Goal: Task Accomplishment & Management: Manage account settings

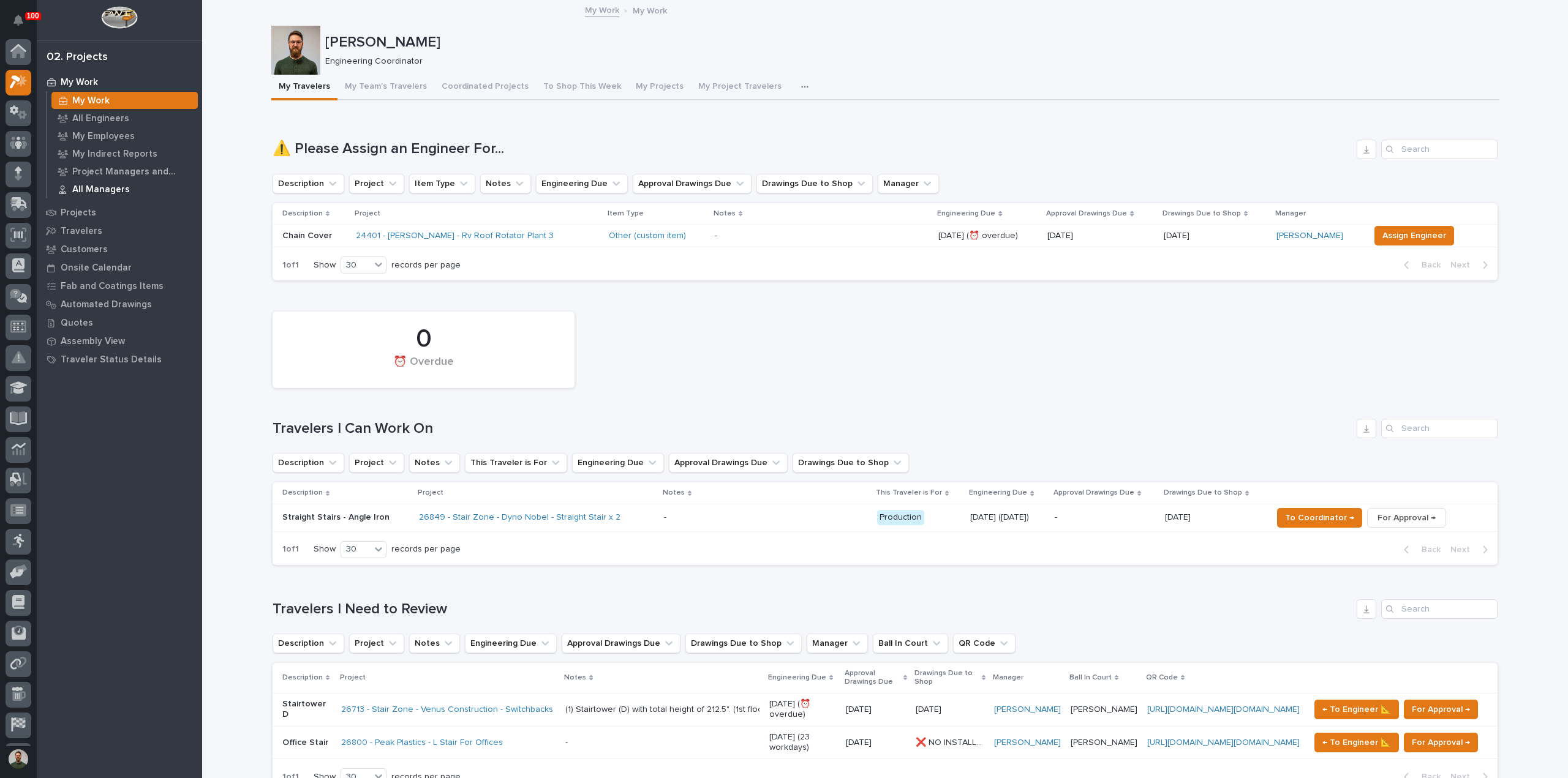
scroll to position [27, 0]
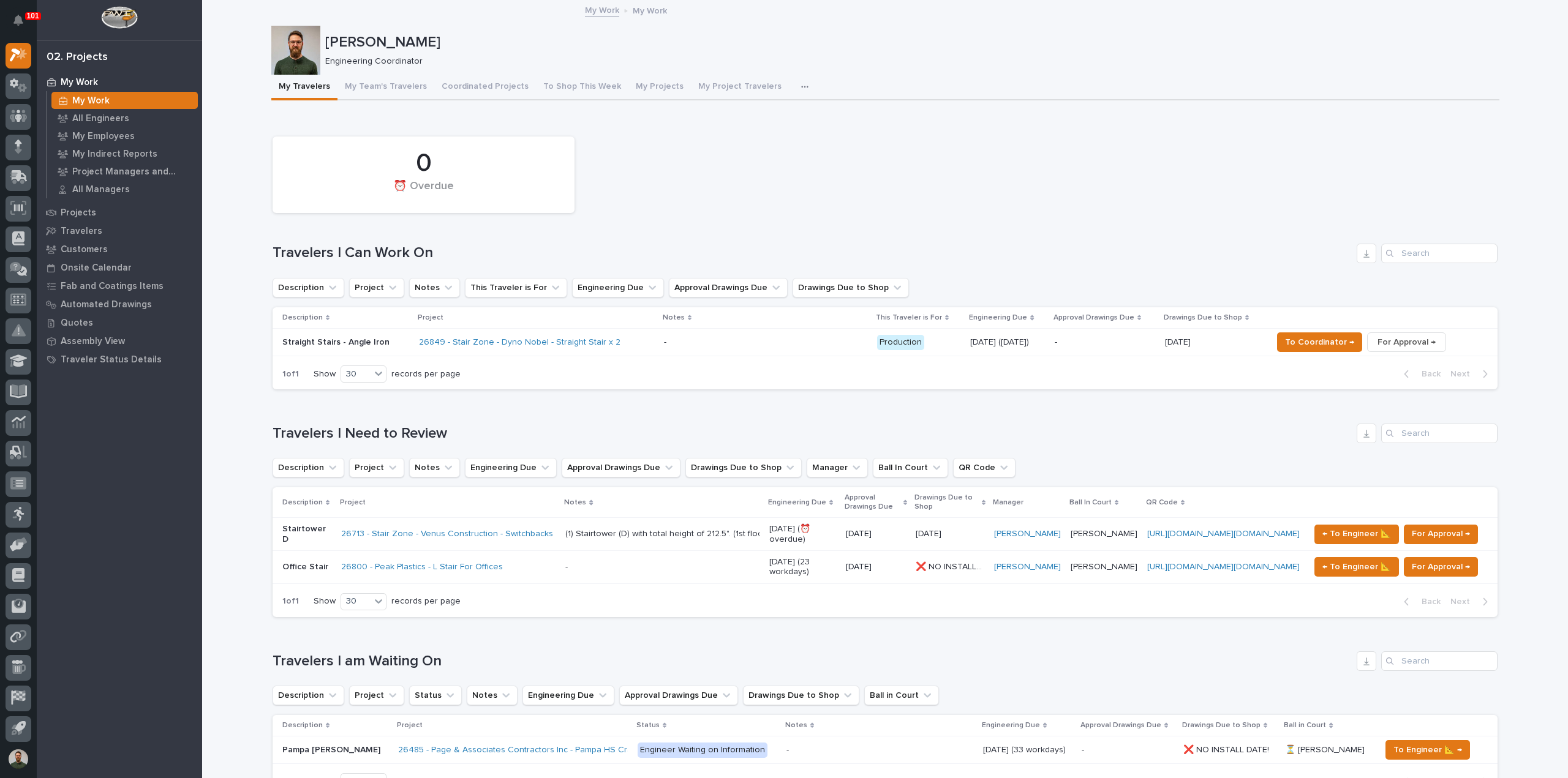
click at [302, 533] on p "Stairtower D" at bounding box center [306, 534] width 49 height 21
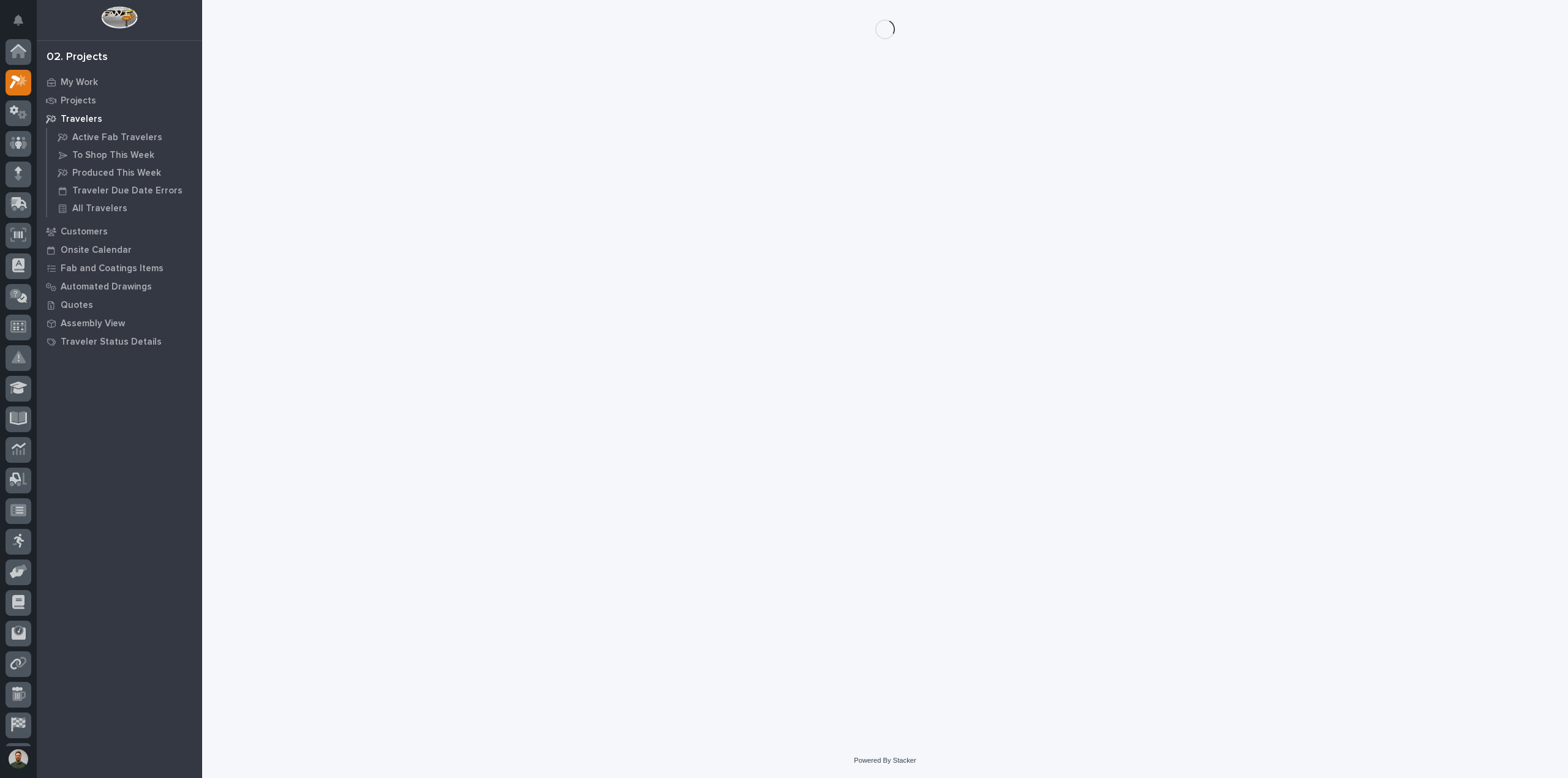
scroll to position [27, 0]
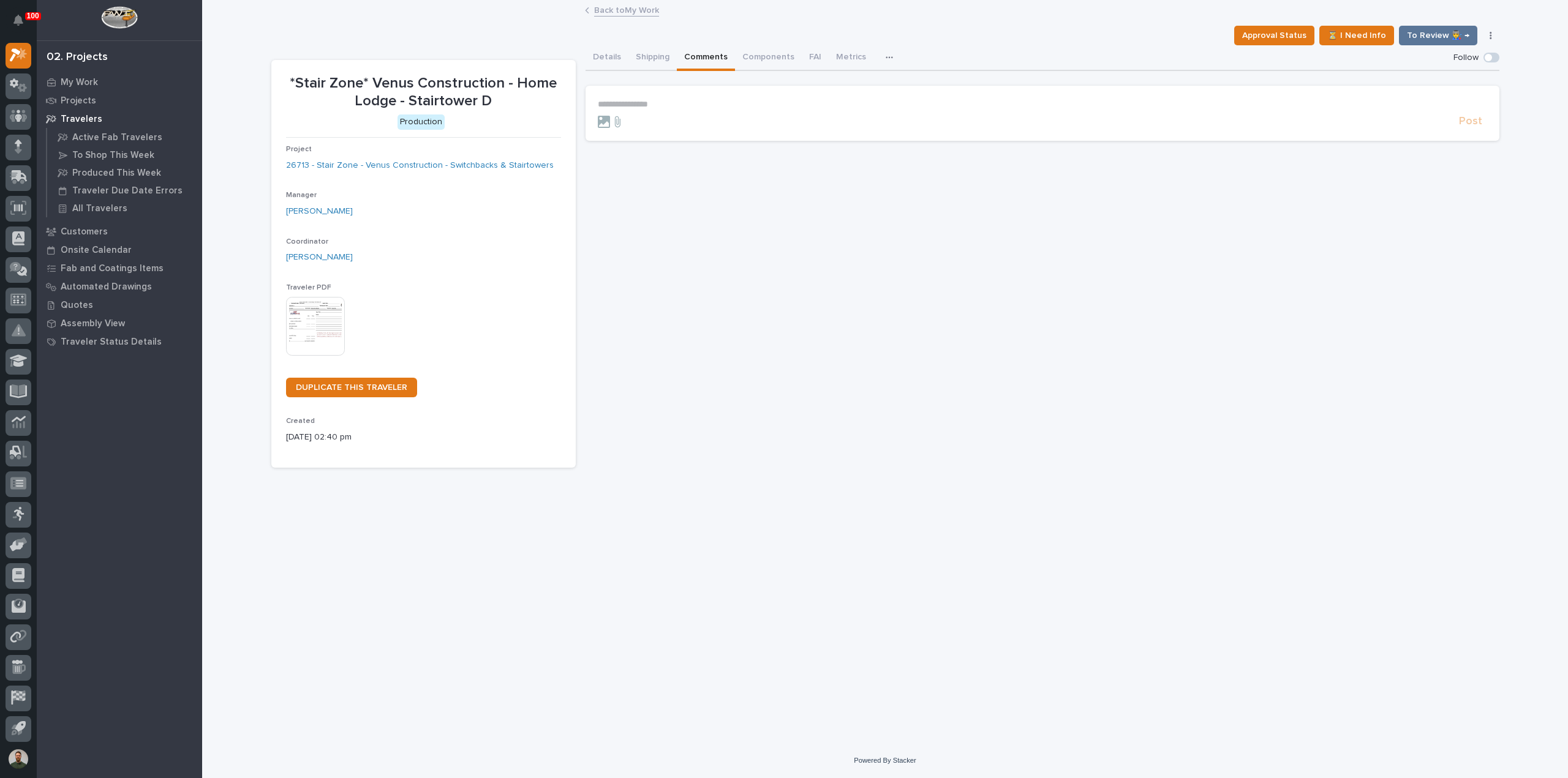
click at [697, 49] on button "Comments" at bounding box center [706, 58] width 58 height 26
click at [622, 56] on div "Details Shipping Comments Components FAI Metrics Drawing Errors Schedule" at bounding box center [1043, 58] width 914 height 26
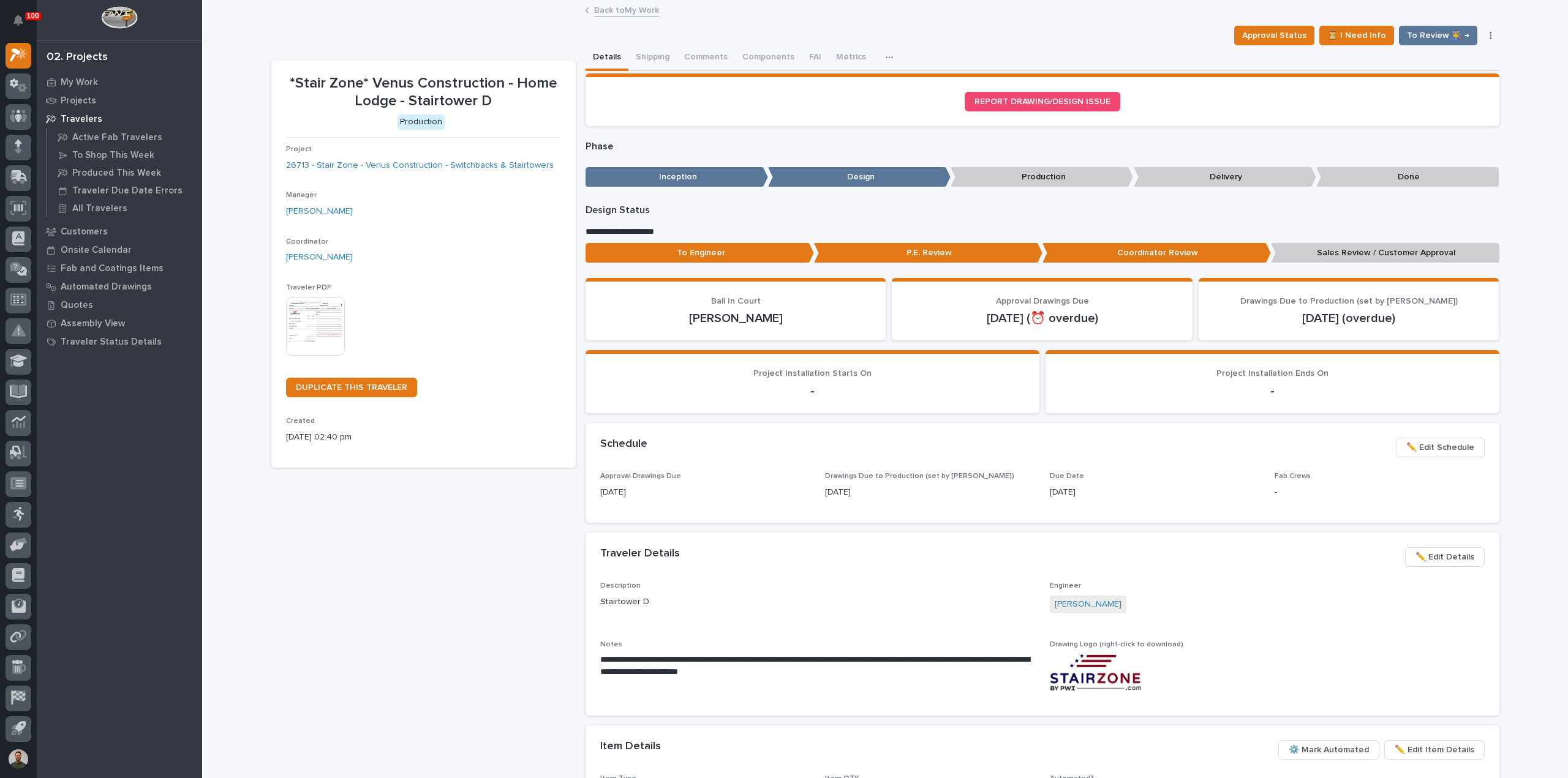
click at [468, 97] on p "*Stair Zone* Venus Construction - Home Lodge - Stairtower D" at bounding box center [423, 92] width 275 height 36
click at [467, 97] on p "*Stair Zone* Venus Construction - Home Lodge - Stairtower D" at bounding box center [423, 92] width 275 height 36
drag, startPoint x: 467, startPoint y: 97, endPoint x: 506, endPoint y: 109, distance: 40.8
click at [467, 98] on p "*Stair Zone* Venus Construction - Home Lodge - Stairtower D" at bounding box center [423, 92] width 275 height 36
click at [511, 109] on p "*Stair Zone* Venus Construction - Home Lodge - Stairtower D" at bounding box center [423, 92] width 275 height 36
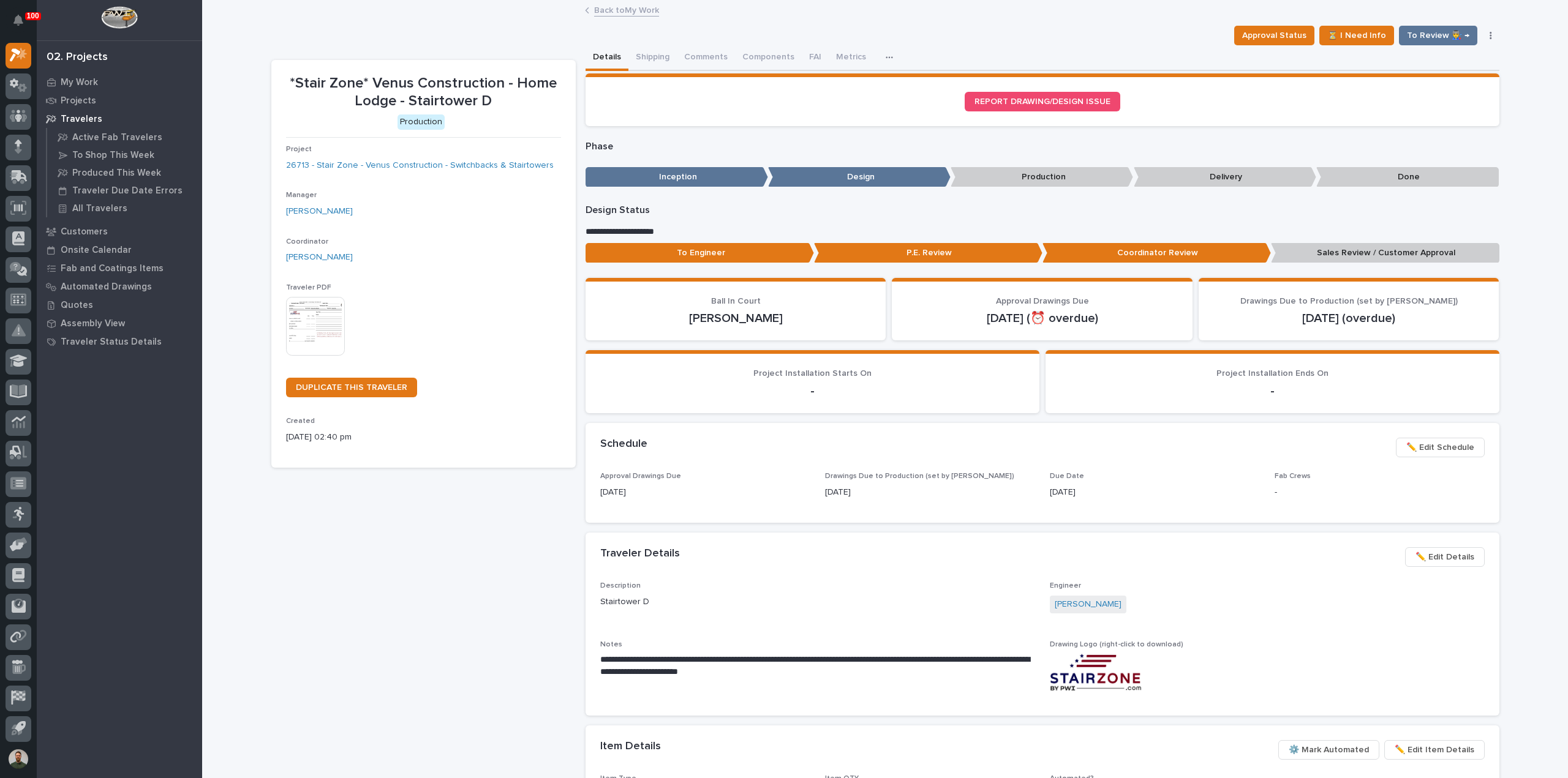
click at [1442, 562] on span "✏️ Edit Details" at bounding box center [1445, 557] width 59 height 15
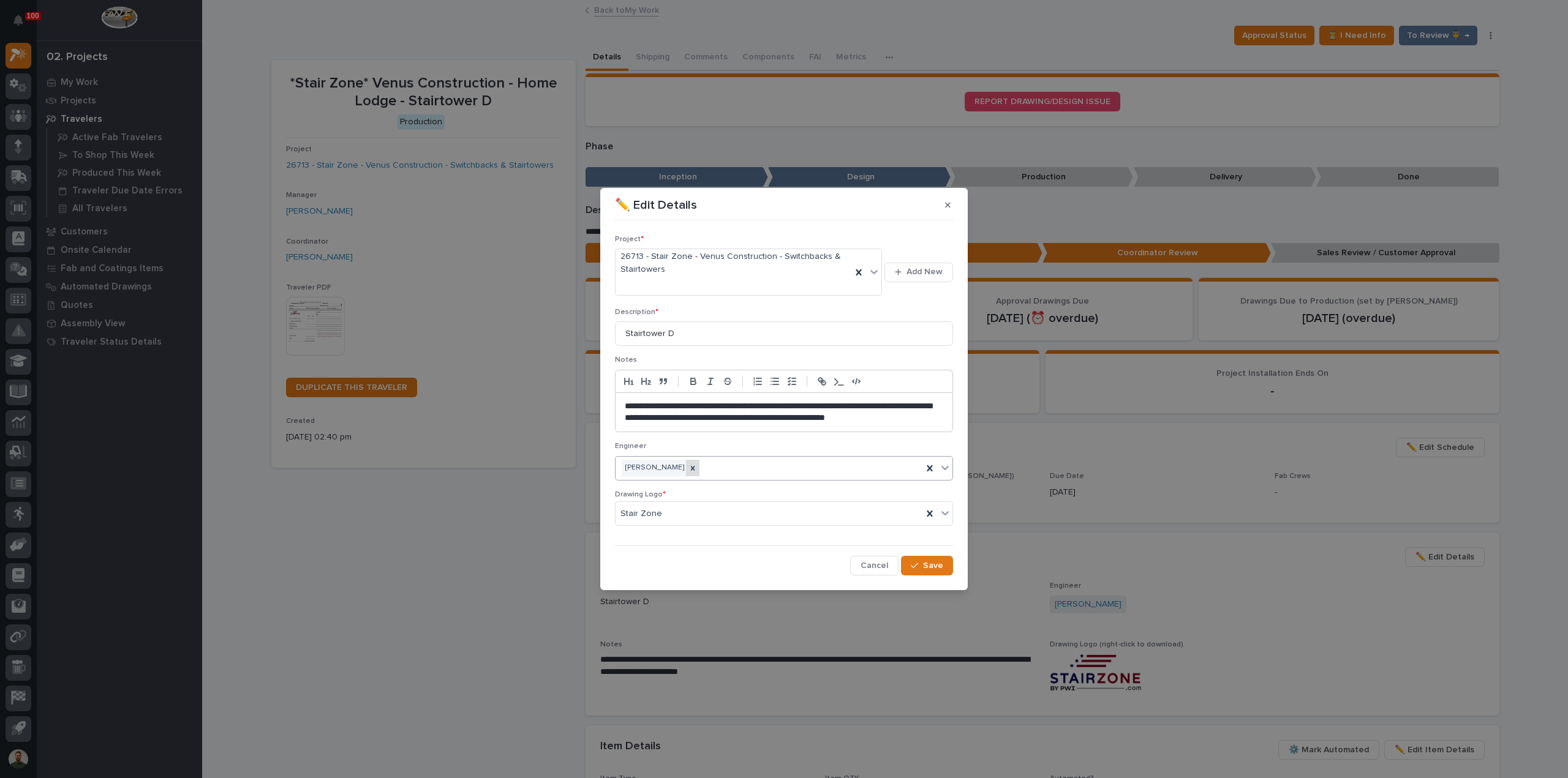
click at [689, 468] on icon at bounding box center [693, 469] width 9 height 9
click at [664, 466] on div "Nate Rulli" at bounding box center [769, 468] width 307 height 21
type input "****"
click at [925, 565] on span "Save" at bounding box center [933, 565] width 21 height 11
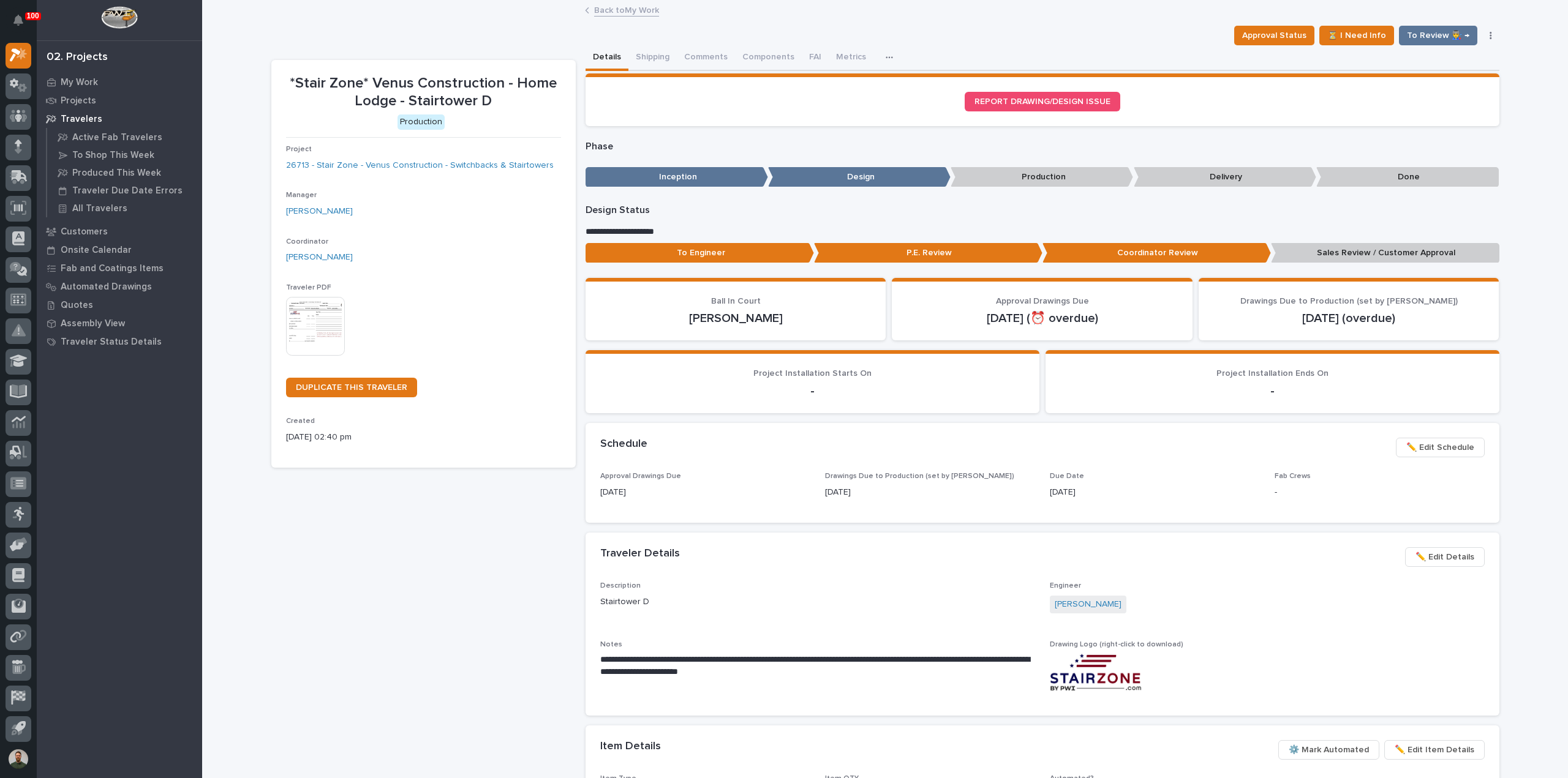
click at [733, 262] on p "To Engineer" at bounding box center [700, 253] width 228 height 21
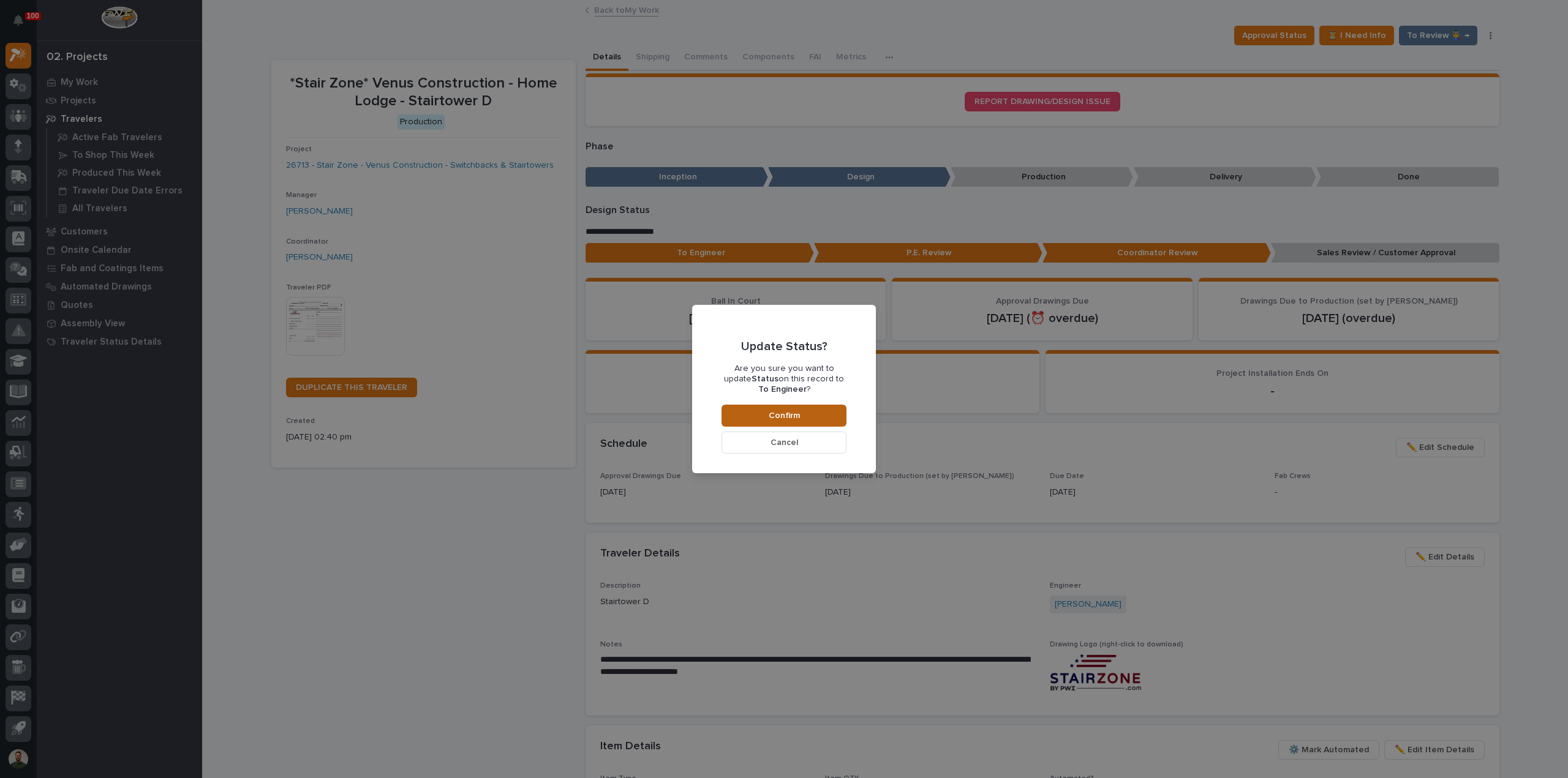
click at [813, 416] on button "Confirm" at bounding box center [784, 416] width 125 height 22
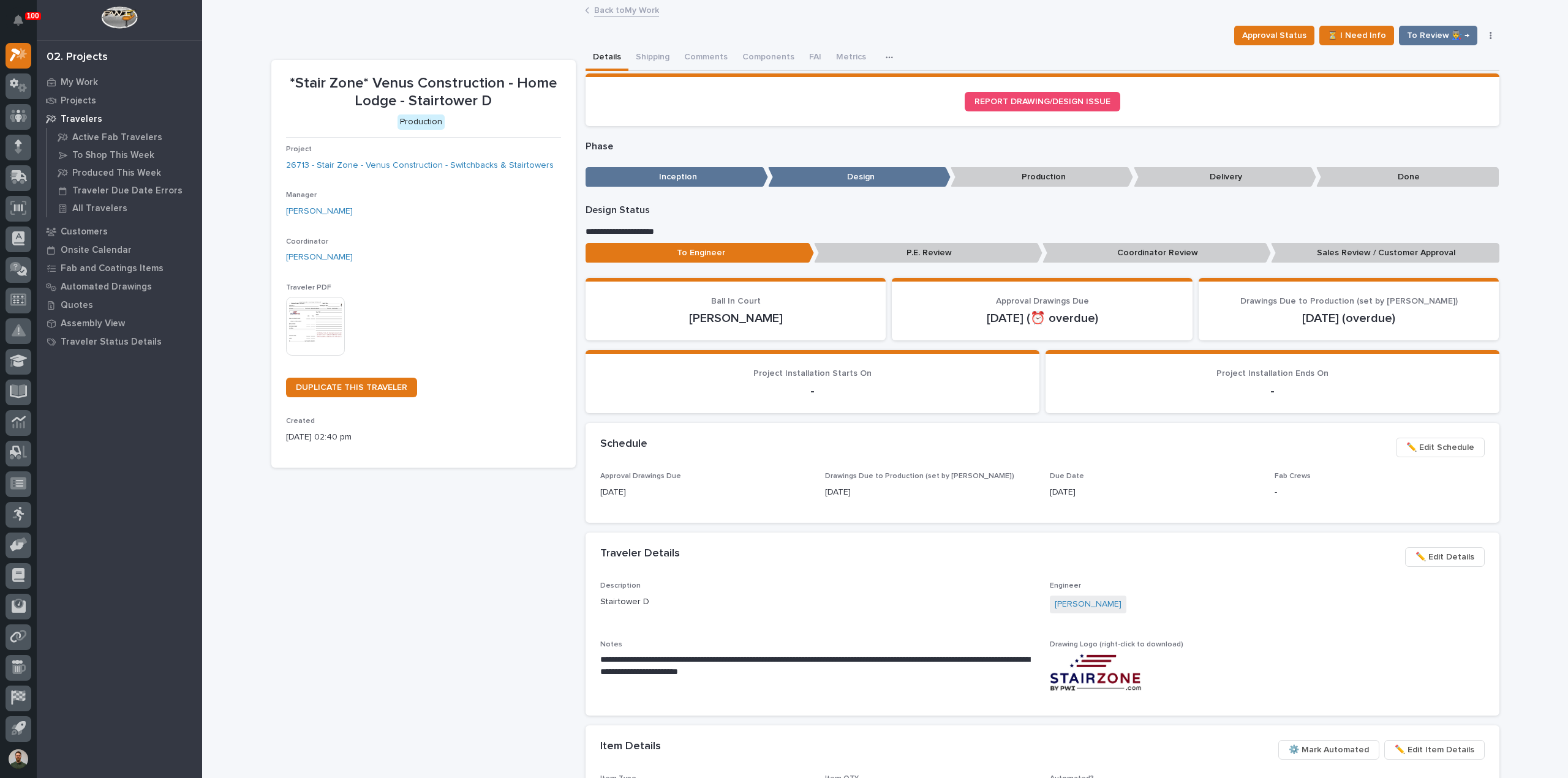
drag, startPoint x: 111, startPoint y: 45, endPoint x: 103, endPoint y: 27, distance: 19.7
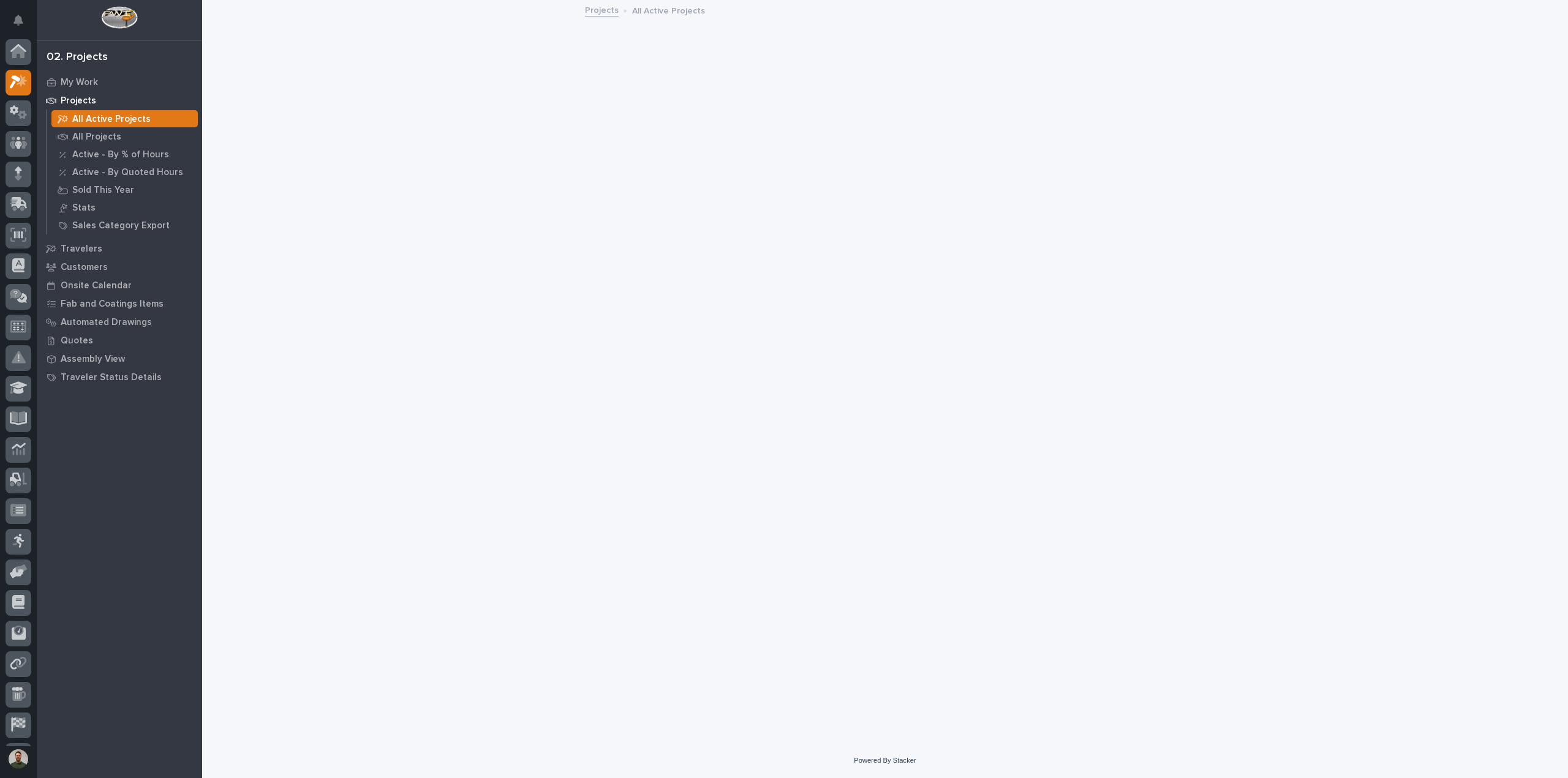
scroll to position [27, 0]
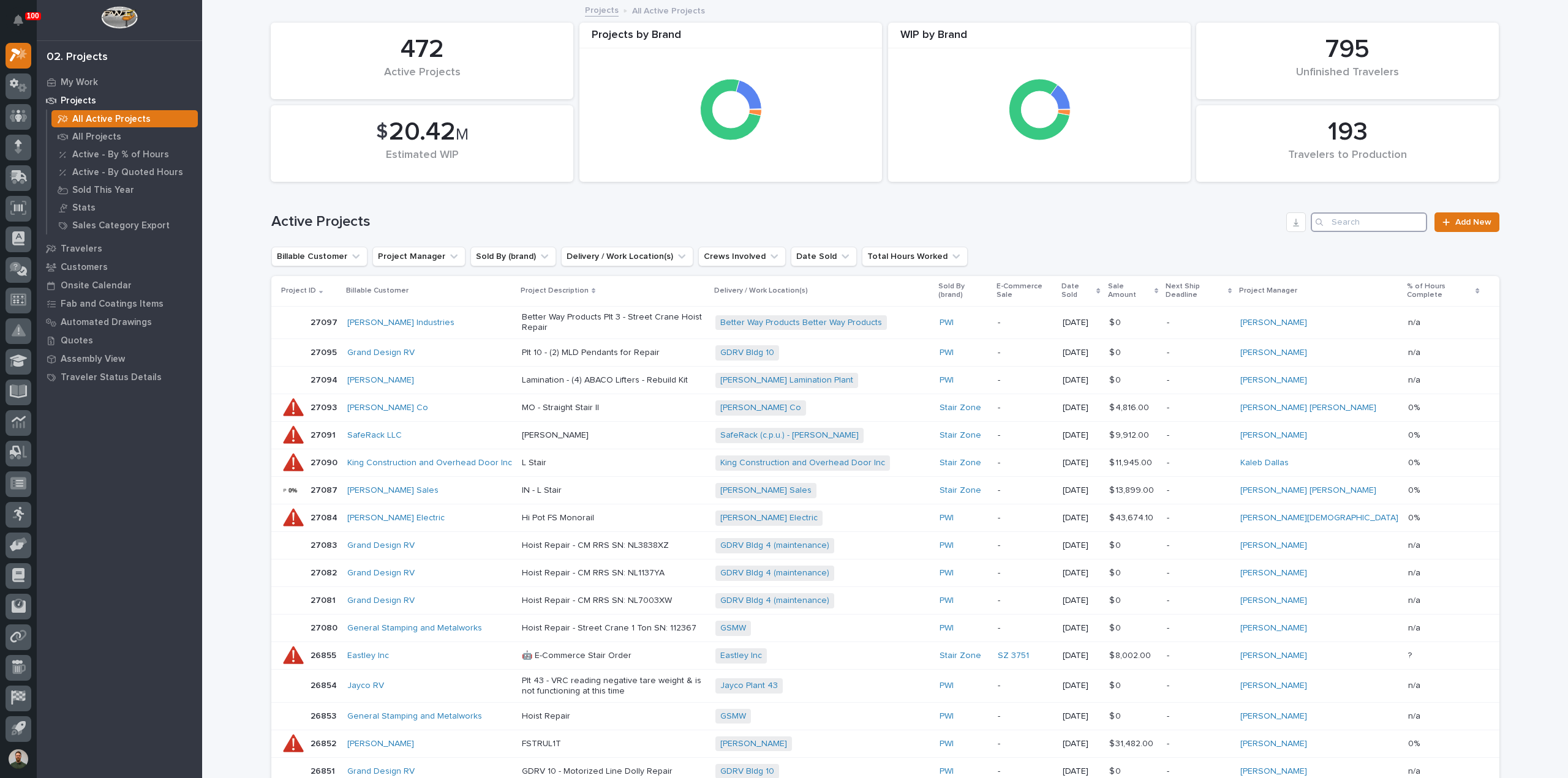
click at [1367, 220] on input "Search" at bounding box center [1370, 222] width 116 height 20
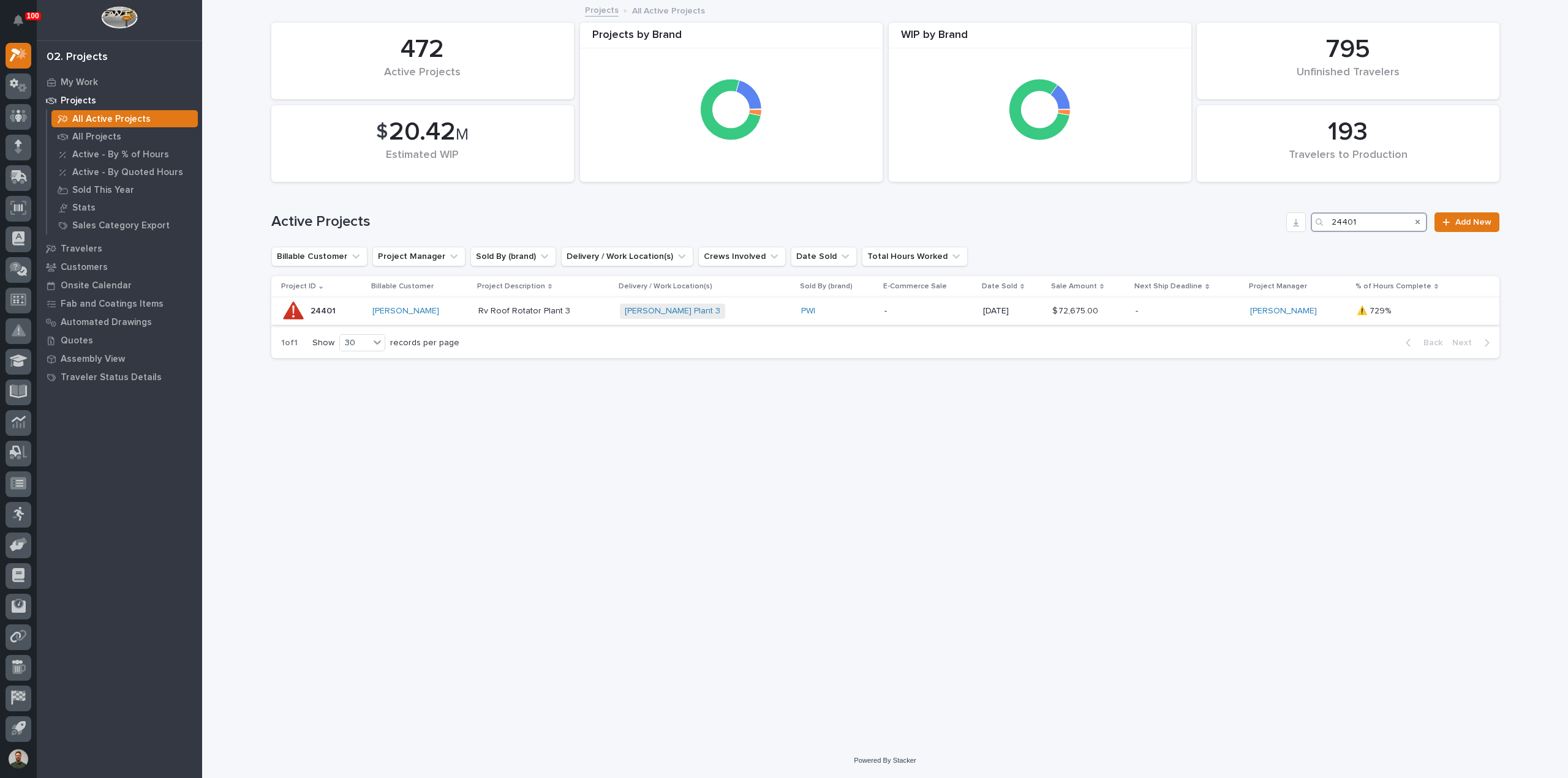
type input "24401"
click at [340, 322] on div "Project ID Billable Customer Project Description Delivery / Work Location(s) So…" at bounding box center [885, 302] width 1228 height 51
click at [334, 316] on div "24401 24401" at bounding box center [322, 310] width 81 height 25
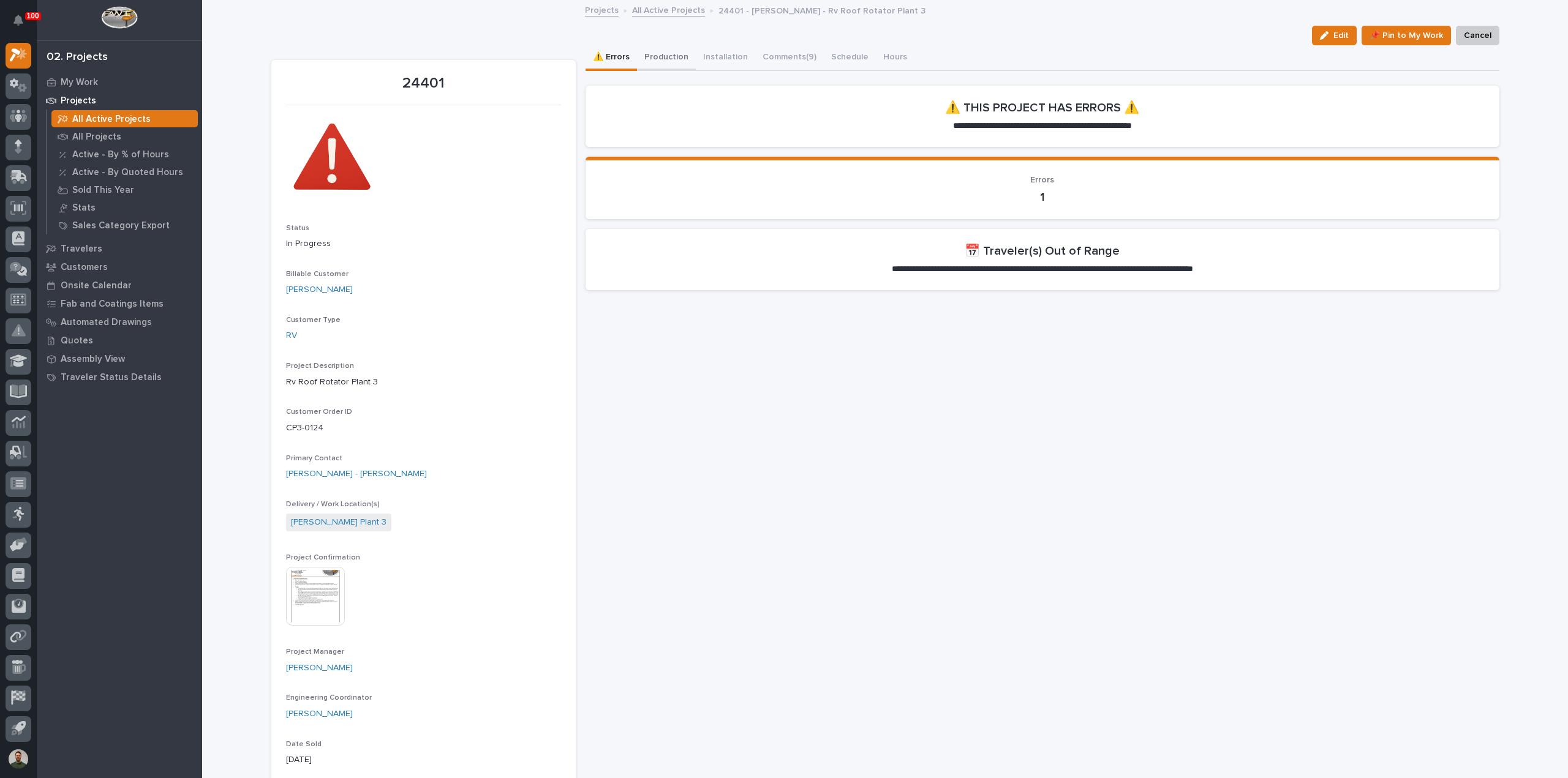
click at [653, 61] on button "Production" at bounding box center [666, 58] width 59 height 26
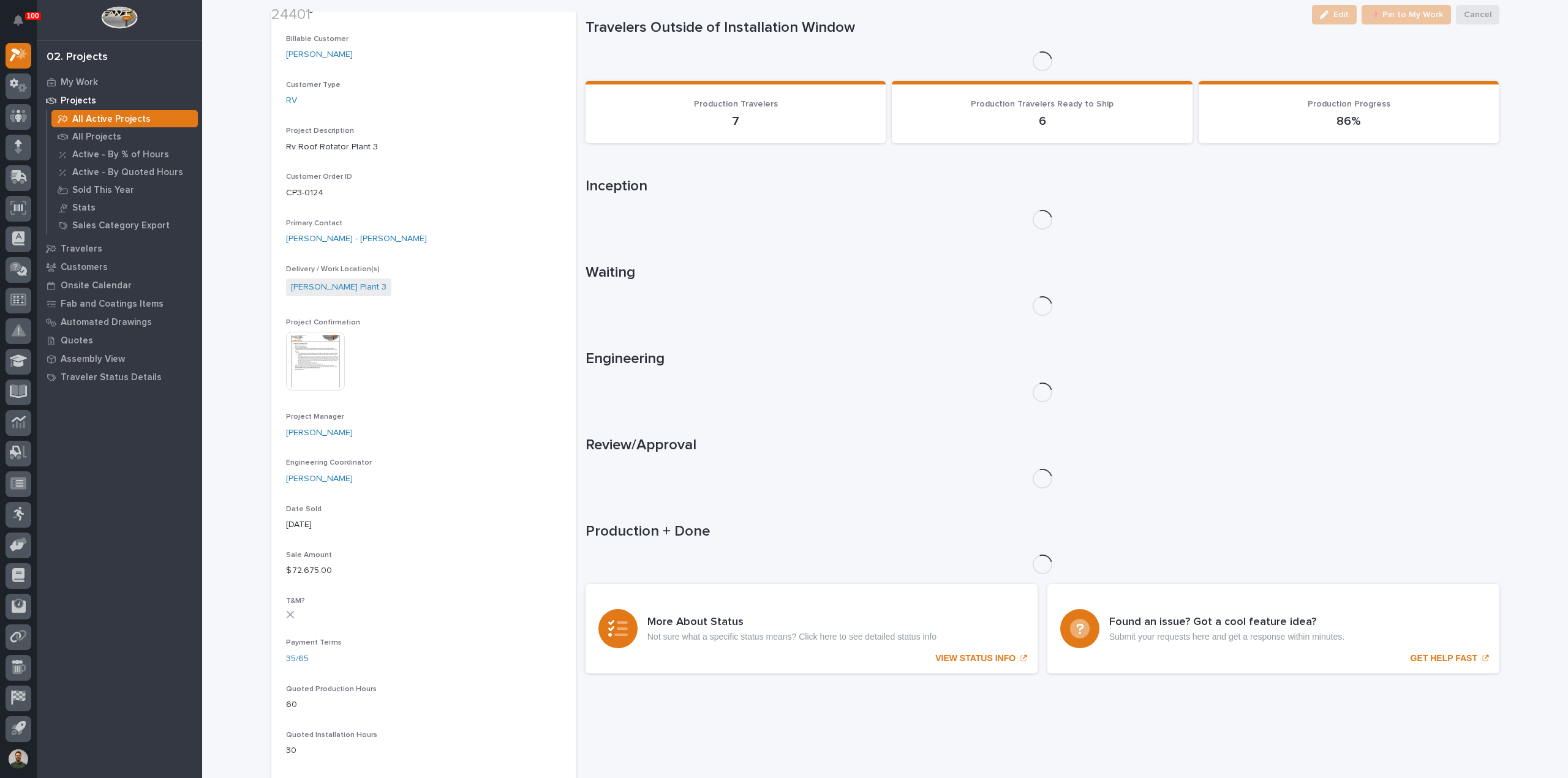
scroll to position [245, 0]
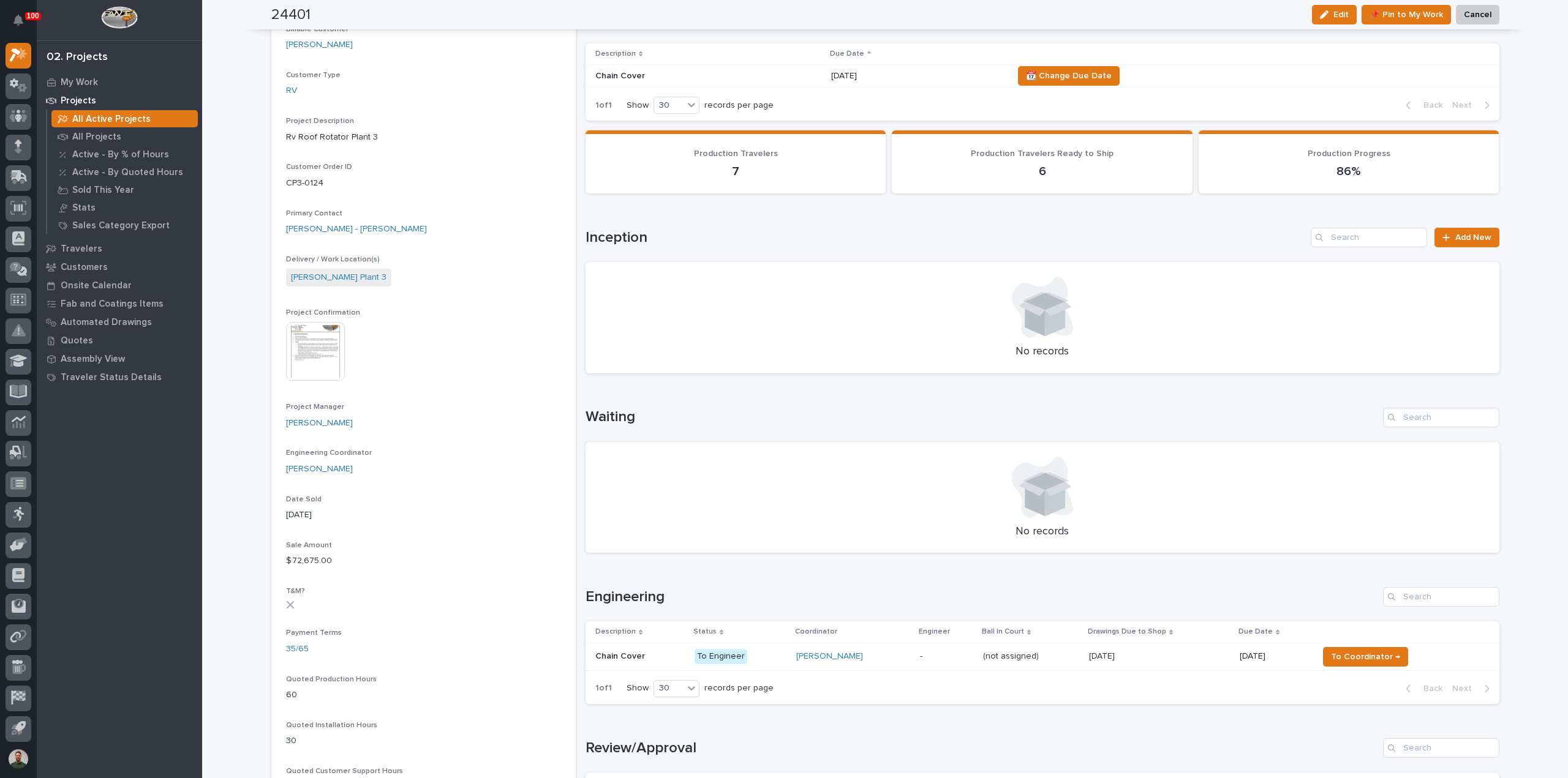
click at [642, 648] on div "Chain Cover Chain Cover" at bounding box center [640, 657] width 90 height 21
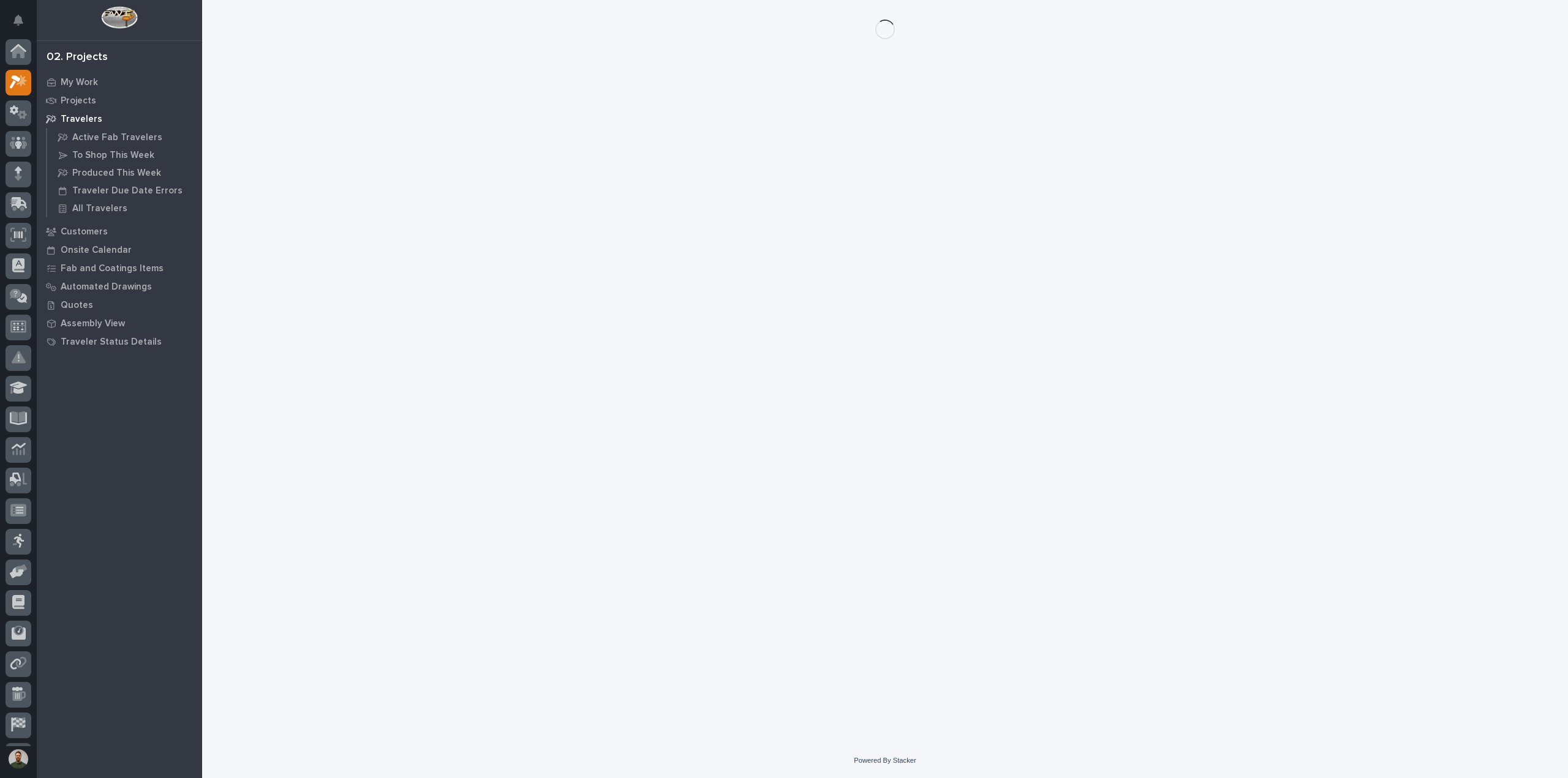
scroll to position [27, 0]
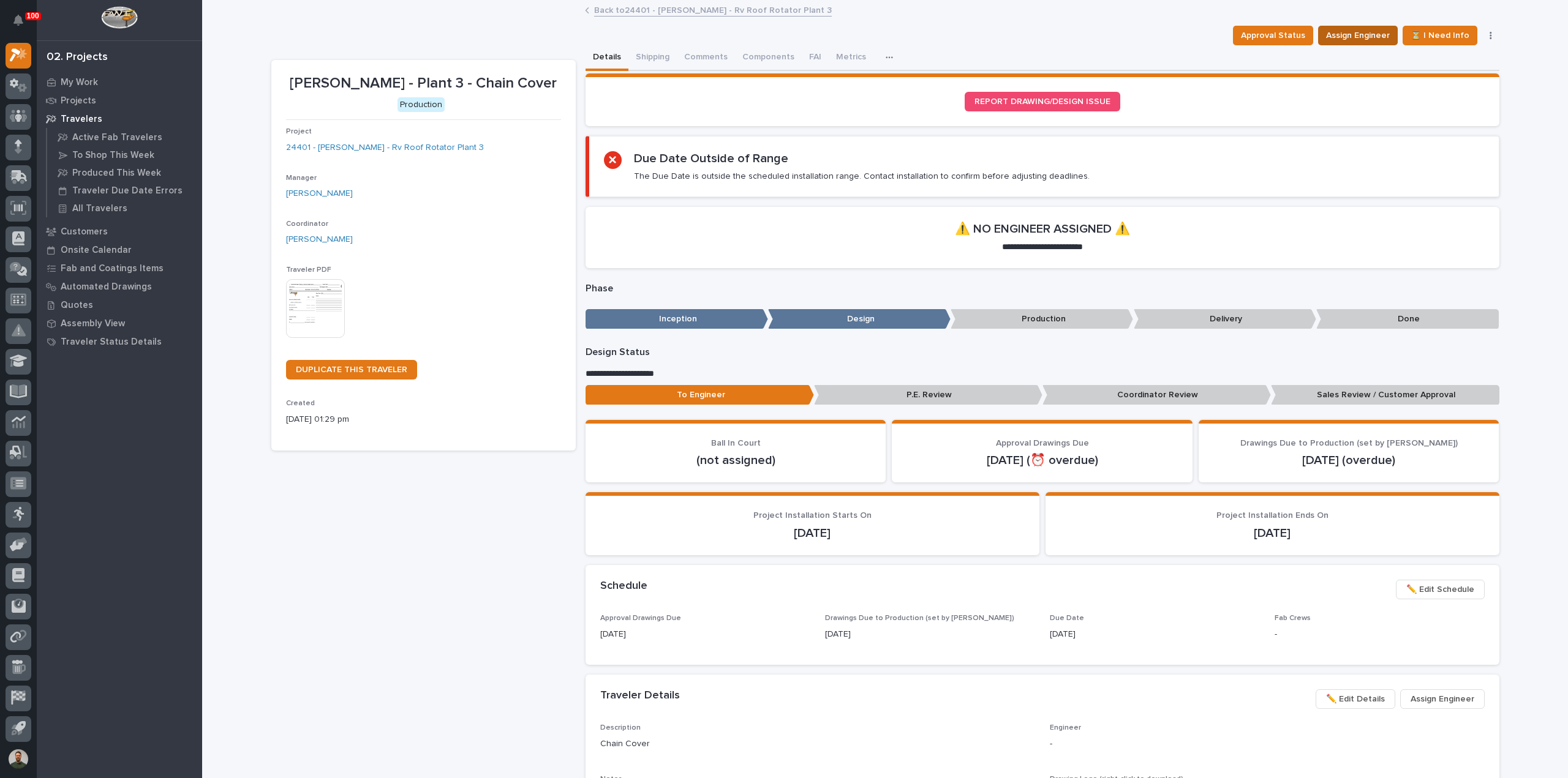
click at [1334, 38] on span "Assign Engineer" at bounding box center [1358, 35] width 63 height 15
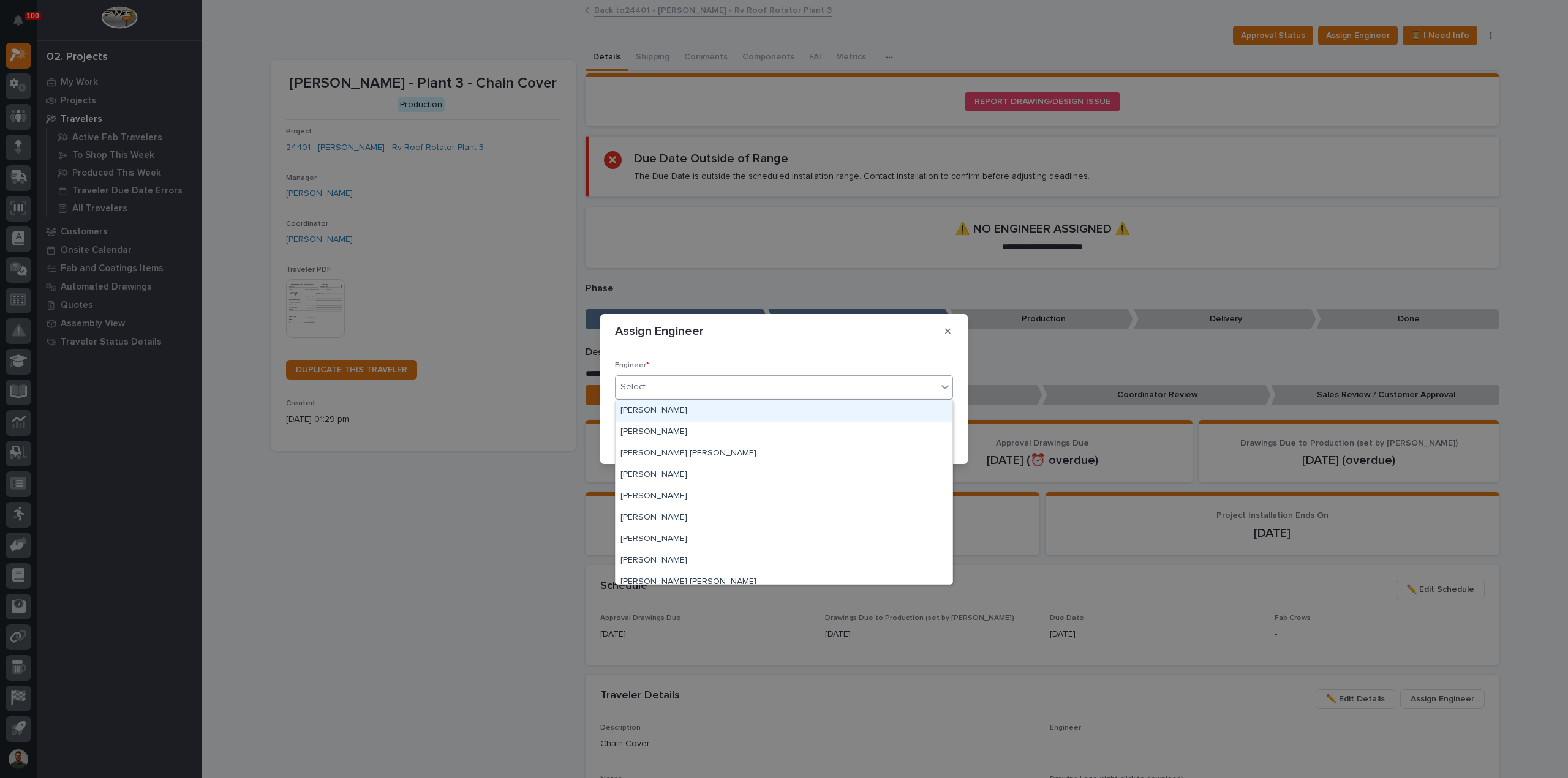
drag, startPoint x: 729, startPoint y: 393, endPoint x: 710, endPoint y: 391, distance: 19.1
click at [728, 393] on div "Select..." at bounding box center [777, 387] width 322 height 21
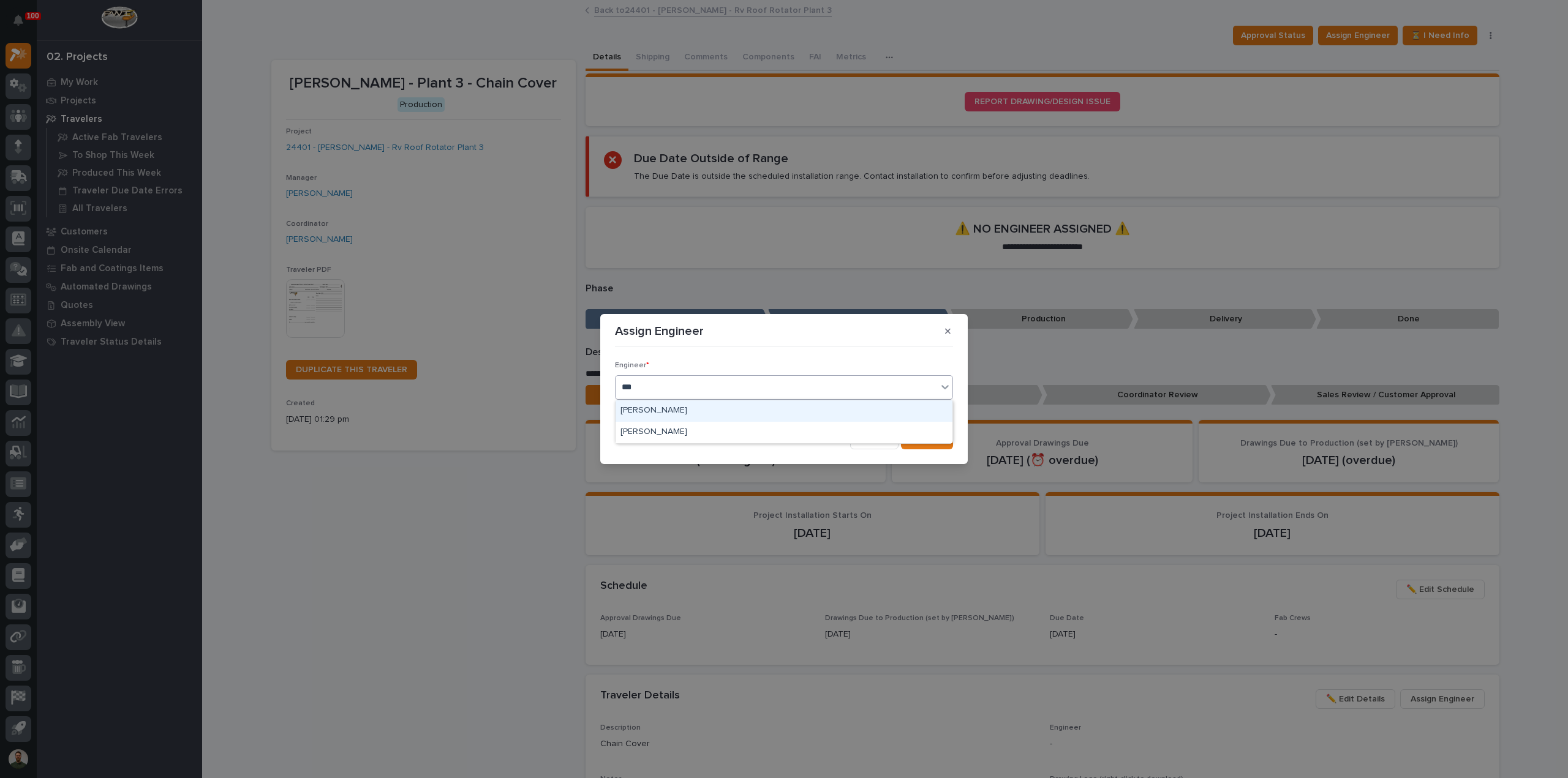
type input "****"
click at [914, 432] on button "Save" at bounding box center [926, 439] width 52 height 20
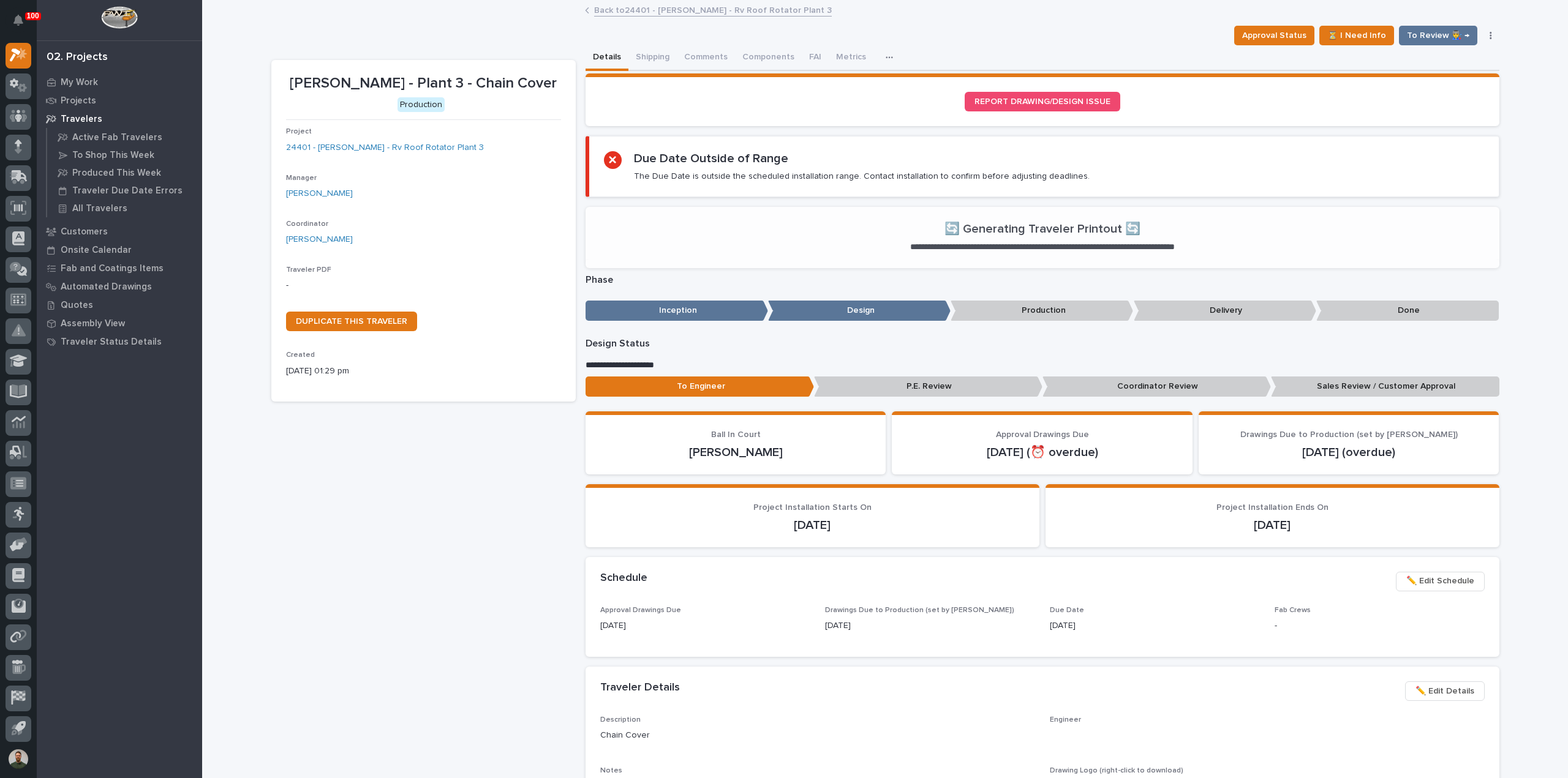
click at [1370, 379] on div "**********" at bounding box center [1043, 369] width 914 height 63
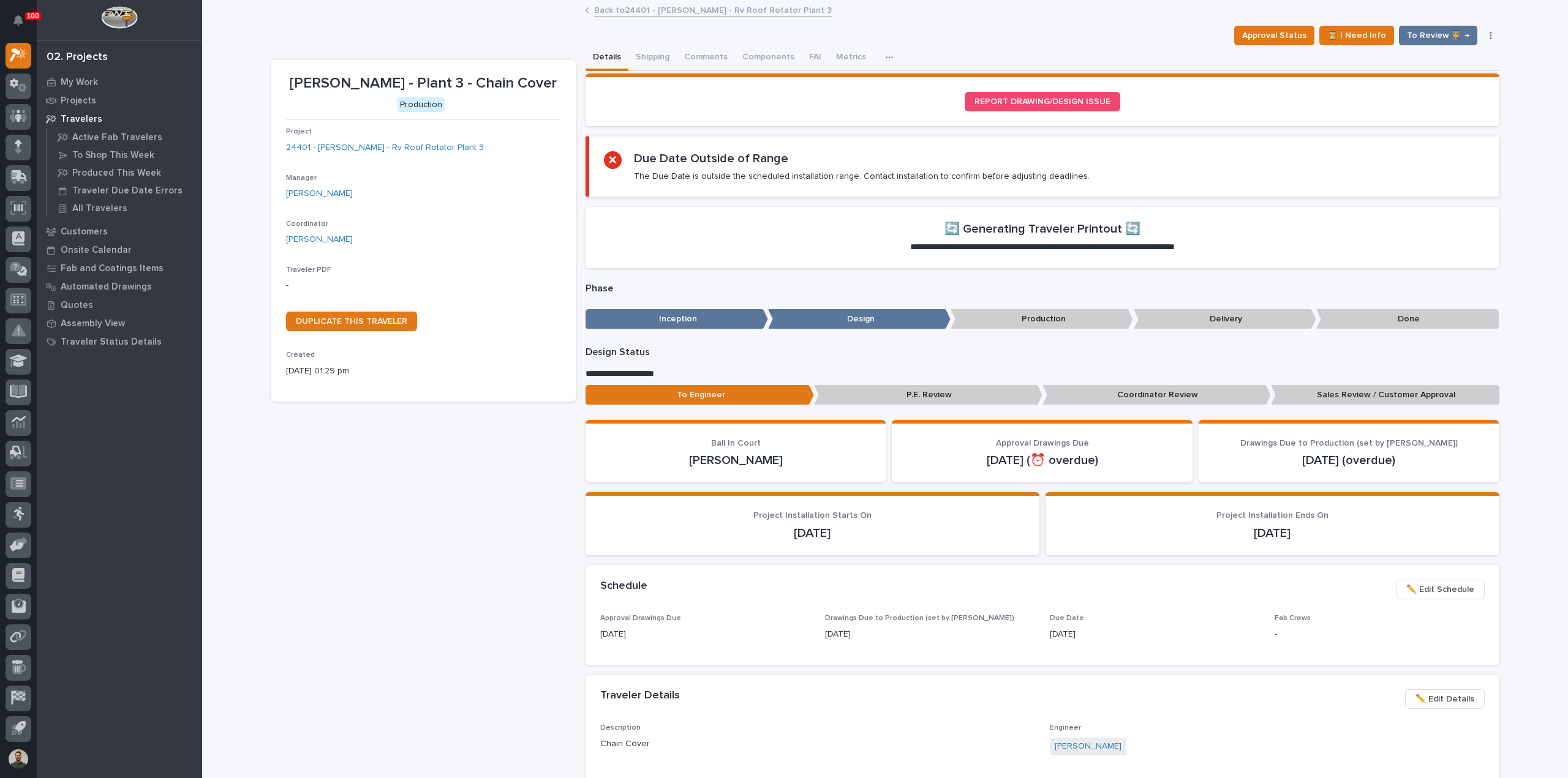
click at [1122, 403] on p "Coordinator Review" at bounding box center [1157, 395] width 228 height 21
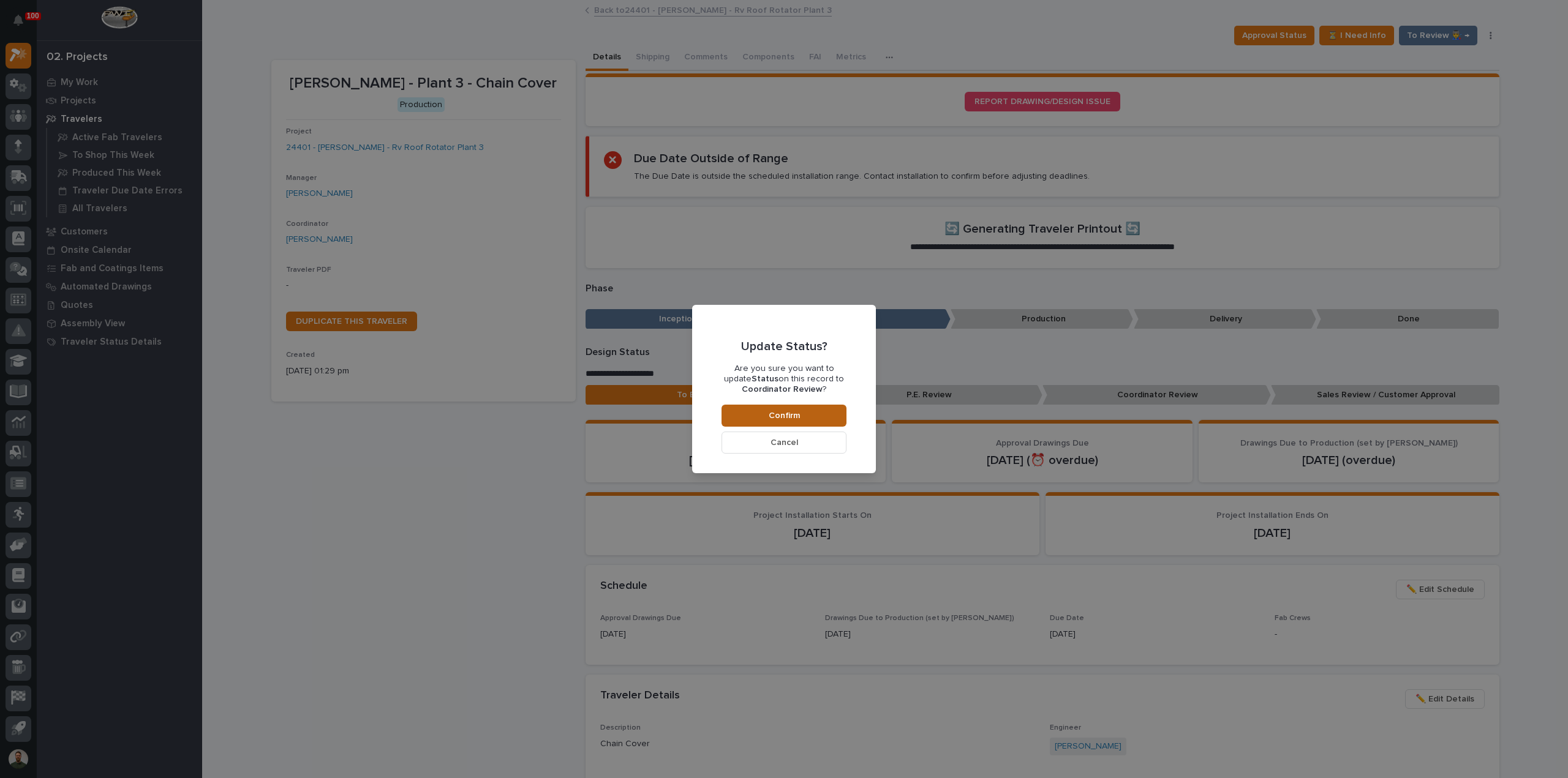
click at [836, 410] on button "Confirm" at bounding box center [784, 416] width 125 height 22
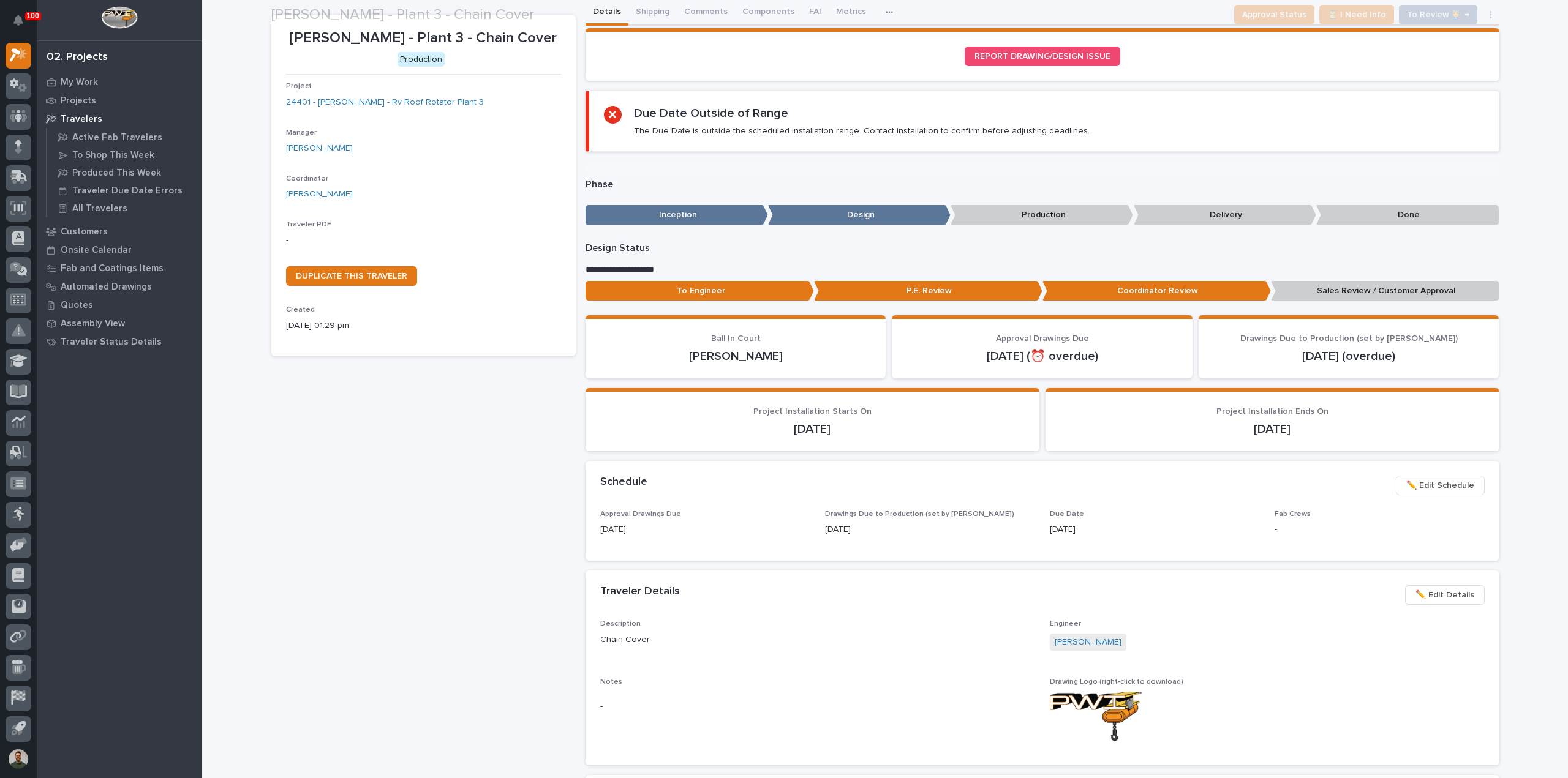
scroll to position [44, 0]
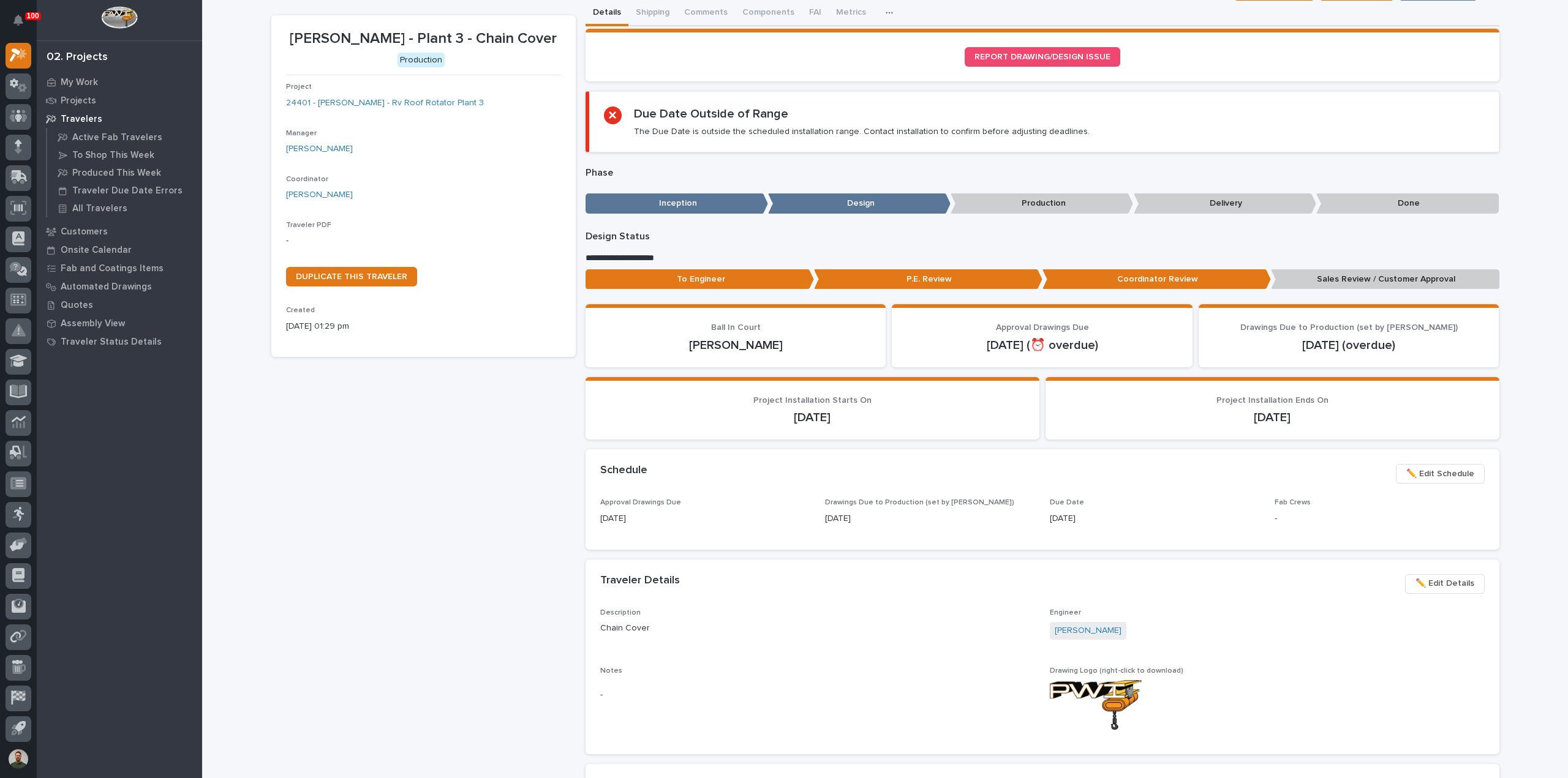
click at [1322, 282] on p "Sales Review / Customer Approval" at bounding box center [1385, 280] width 228 height 21
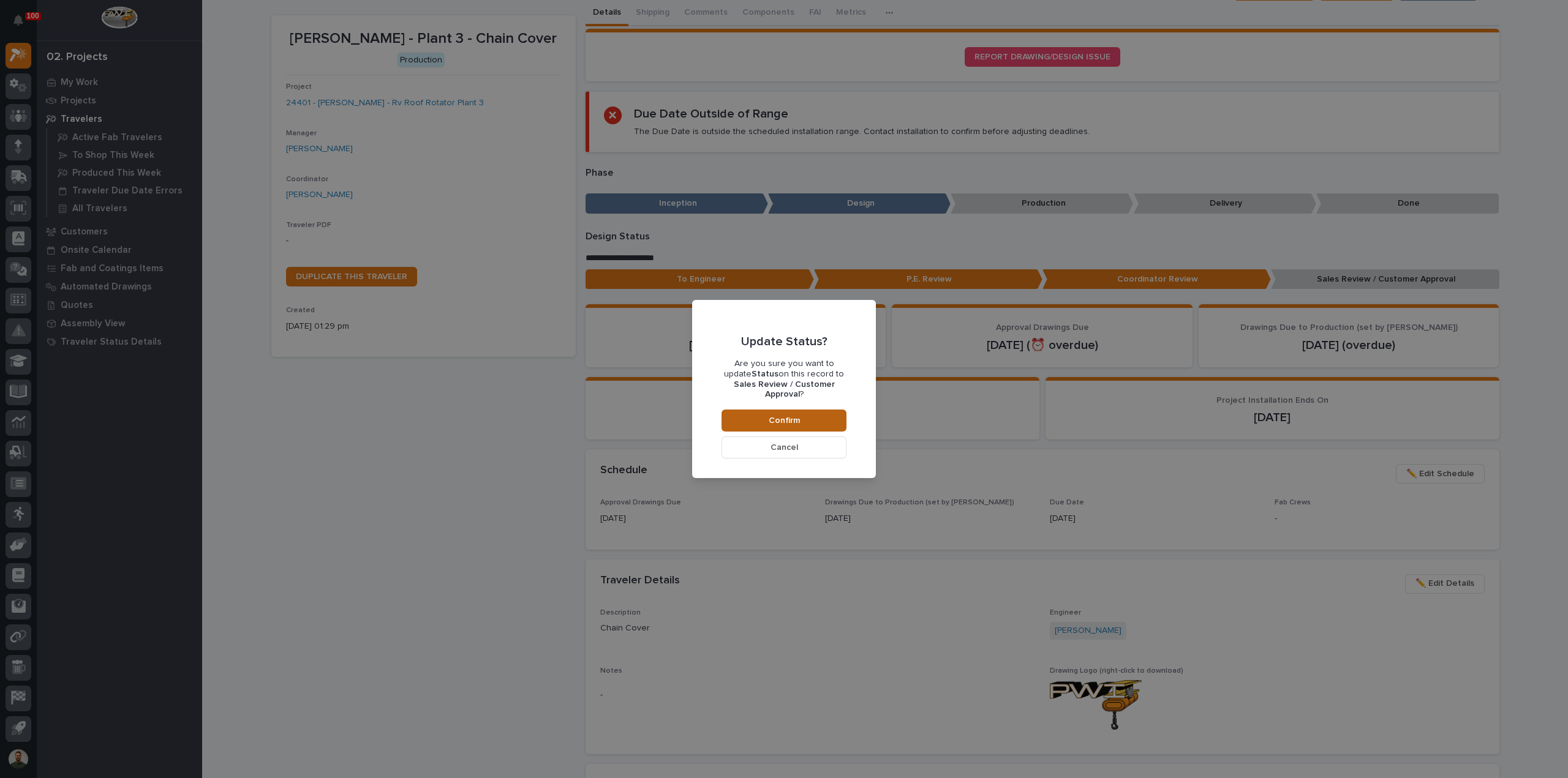
click at [771, 420] on span "Confirm" at bounding box center [784, 421] width 32 height 11
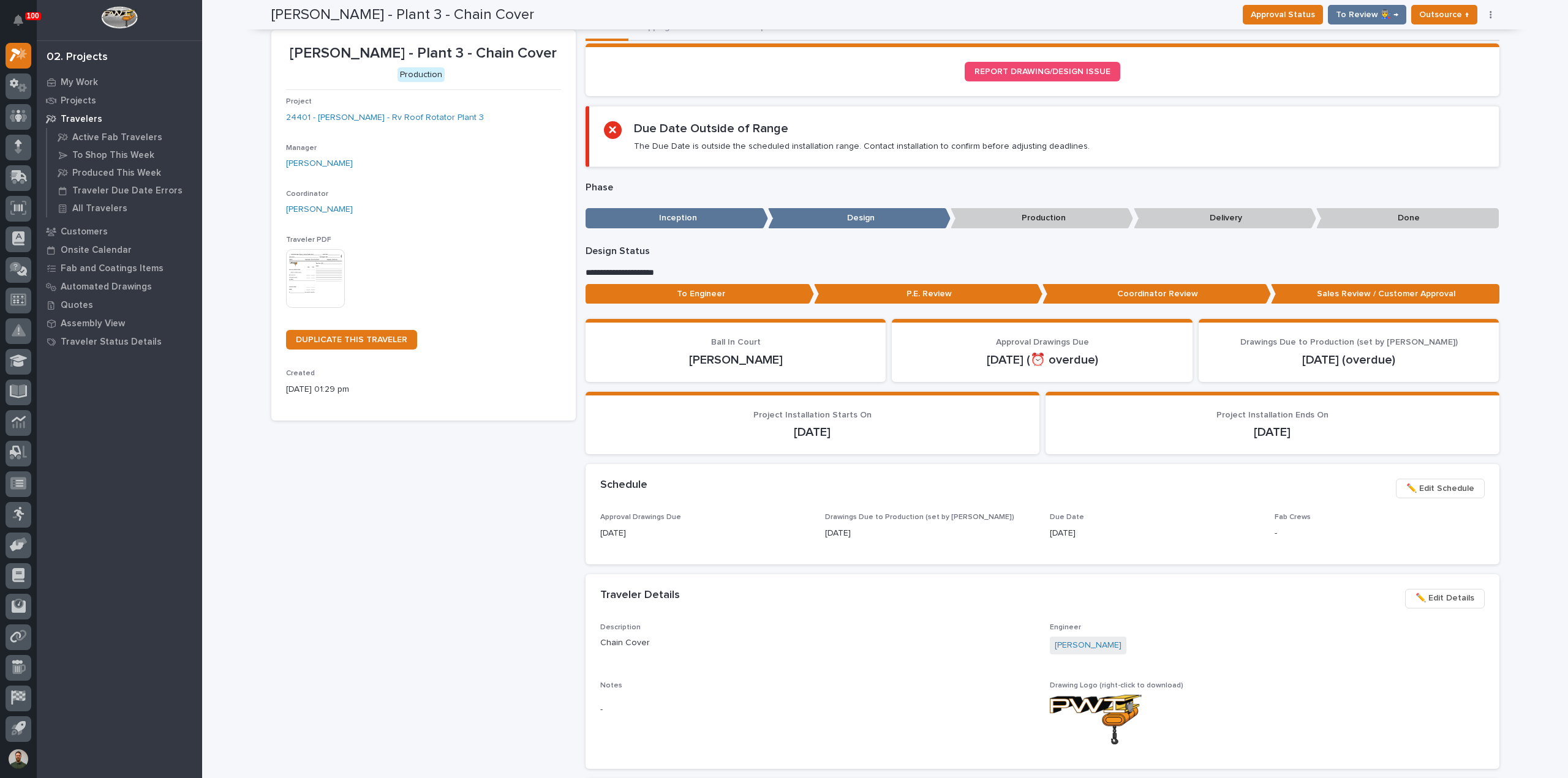
scroll to position [0, 0]
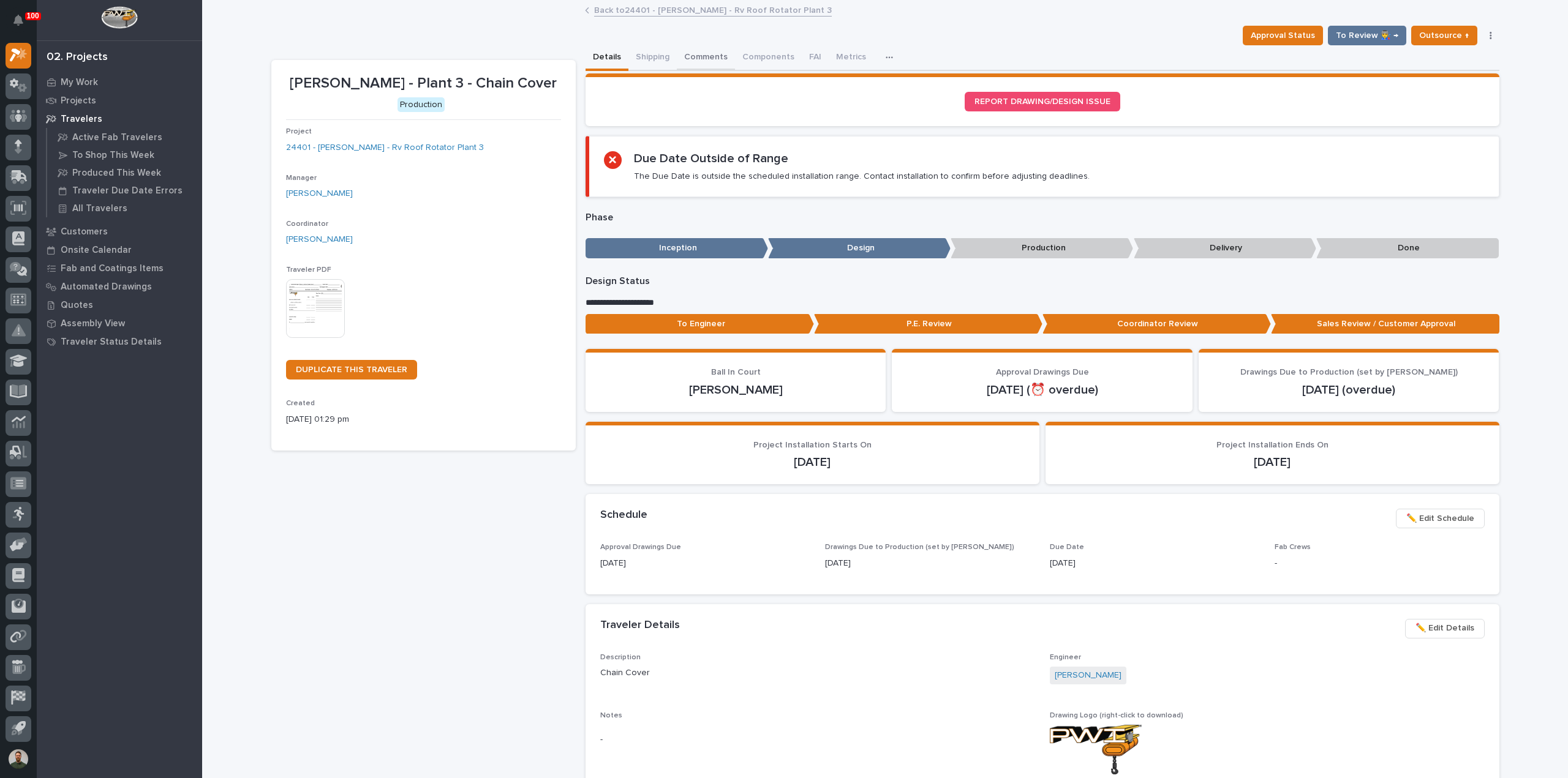
click at [714, 50] on button "Comments" at bounding box center [706, 58] width 58 height 26
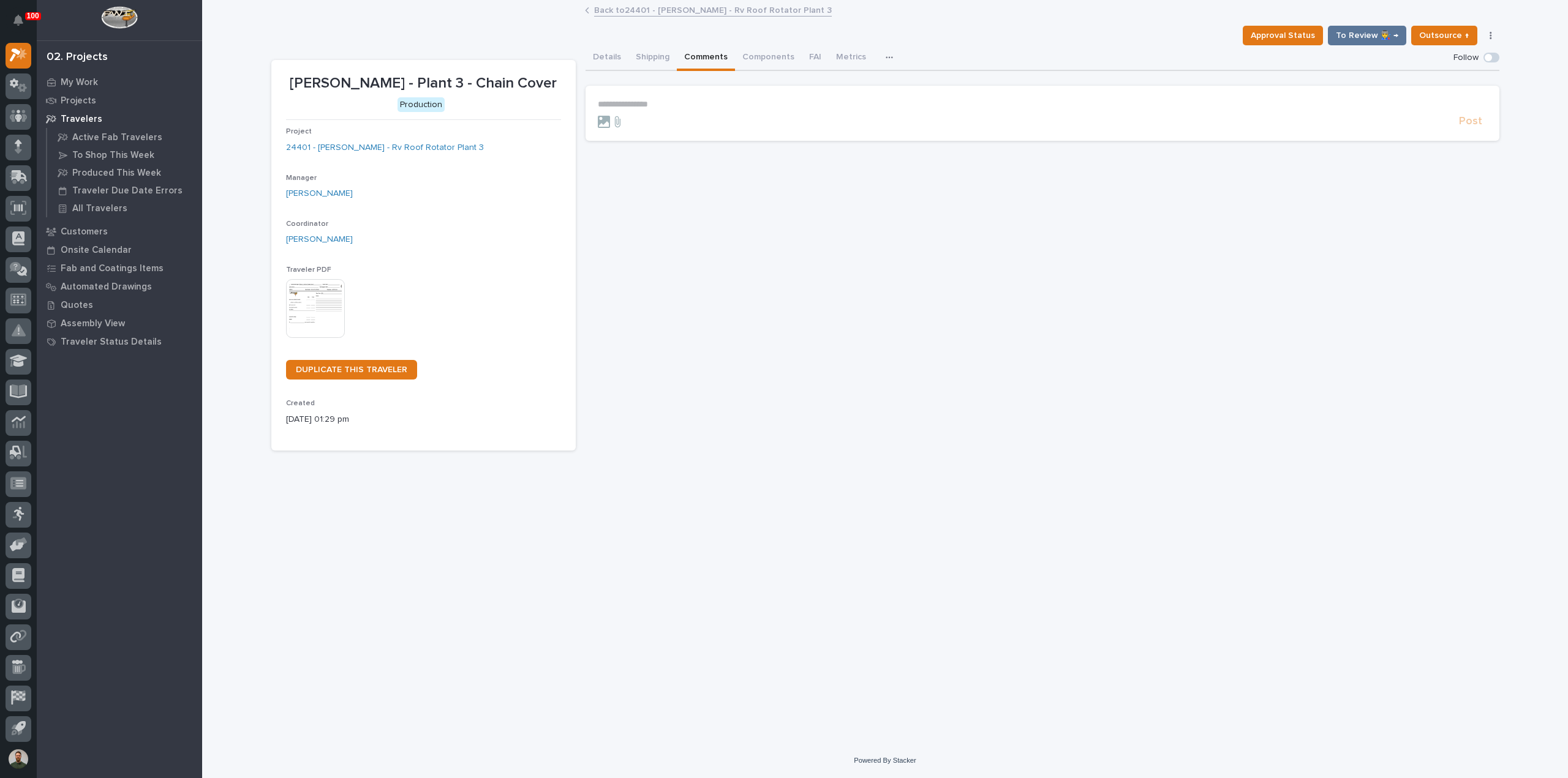
click at [701, 101] on p "**********" at bounding box center [1043, 104] width 890 height 10
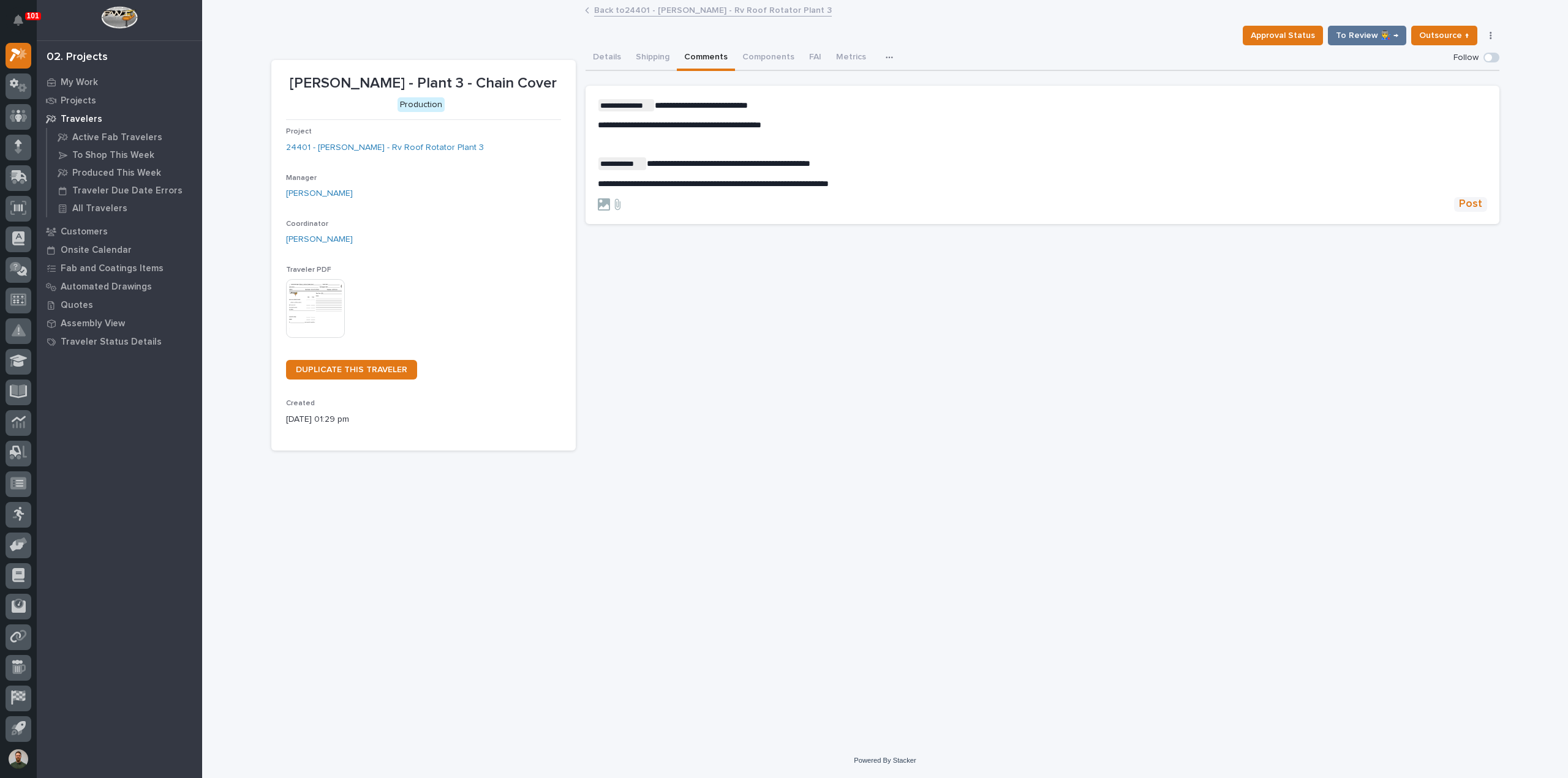
click at [1469, 199] on span "Post" at bounding box center [1470, 204] width 23 height 14
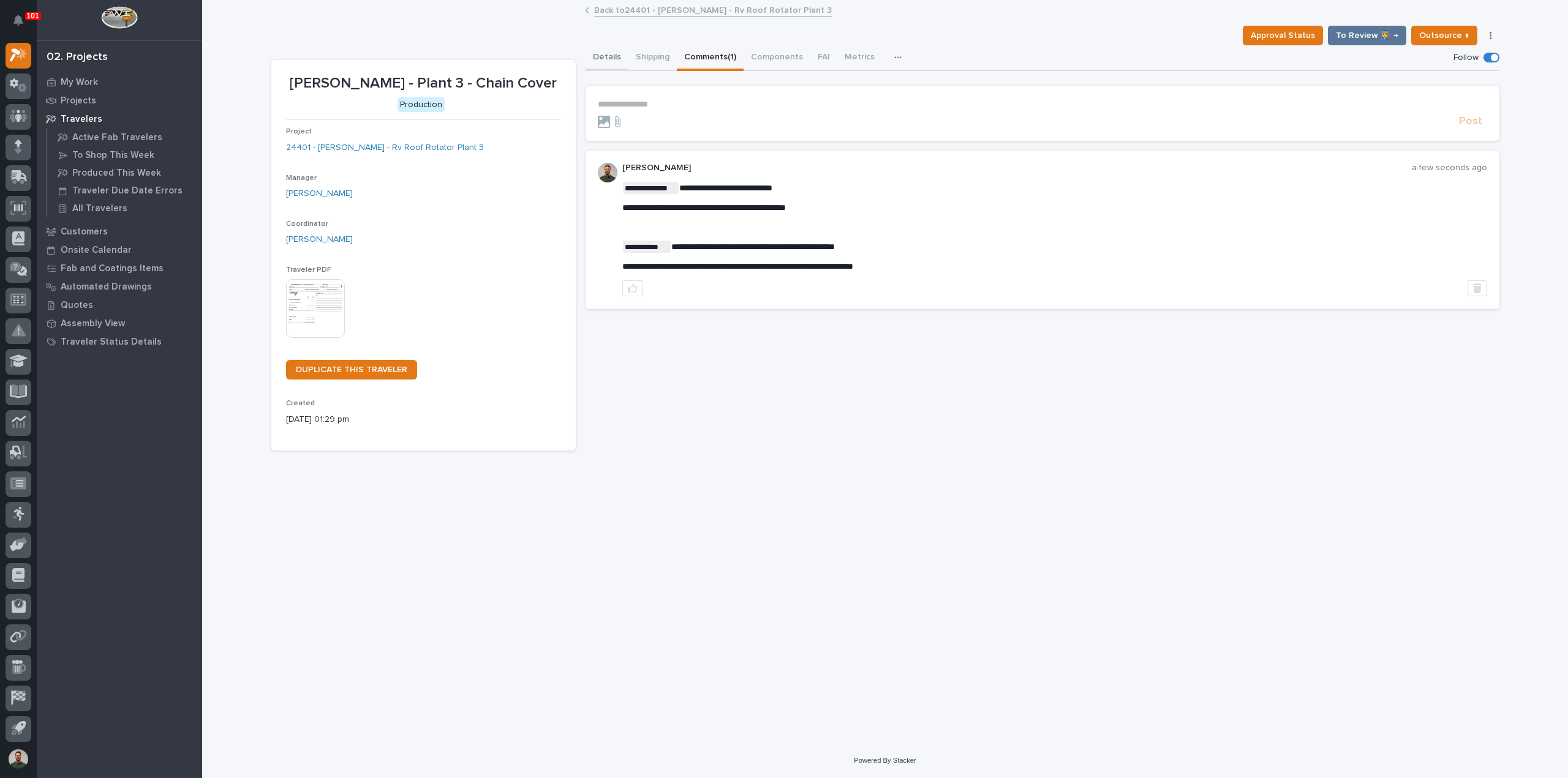
click at [612, 58] on button "Details" at bounding box center [607, 58] width 43 height 26
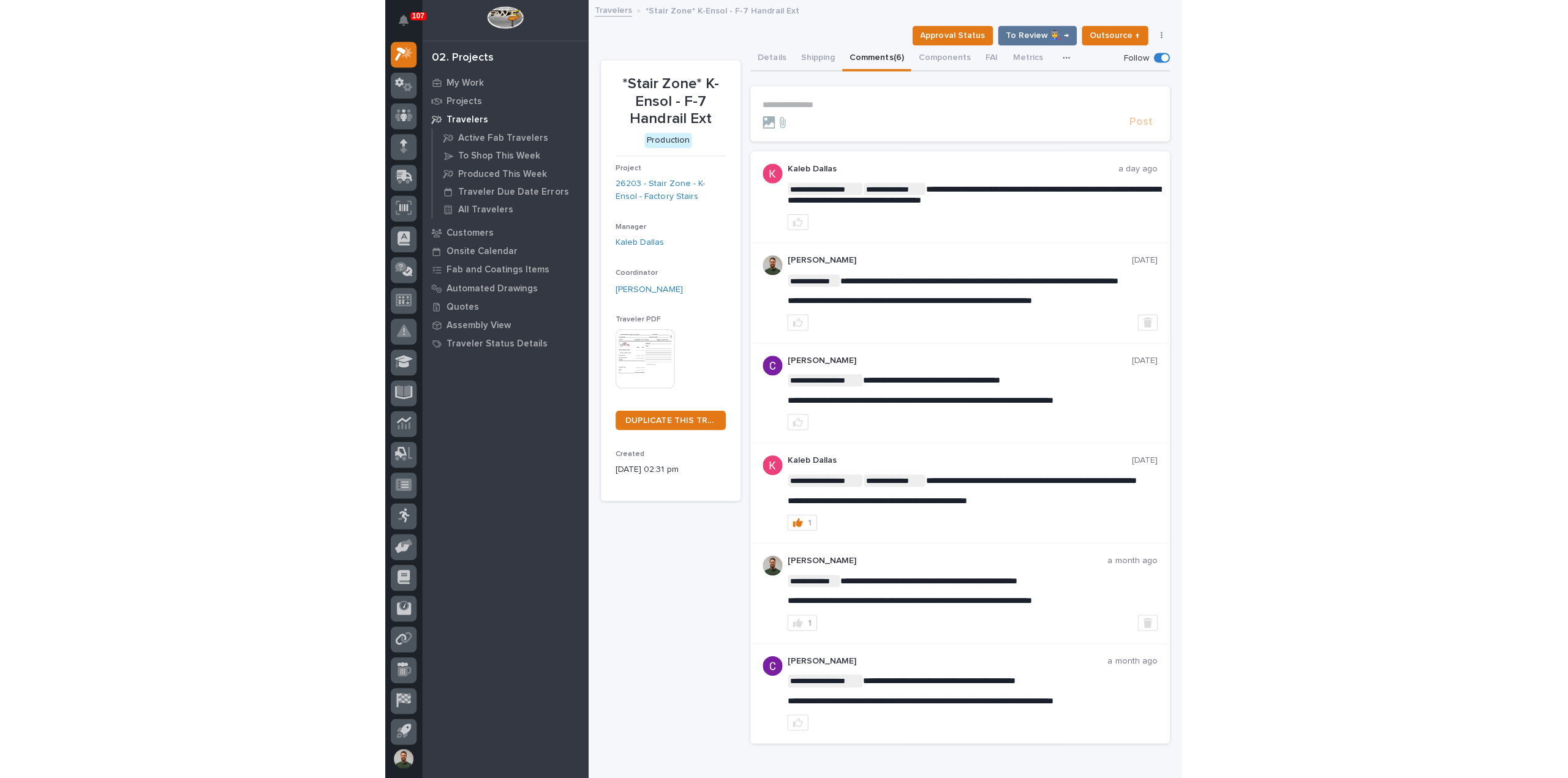
scroll to position [27, 0]
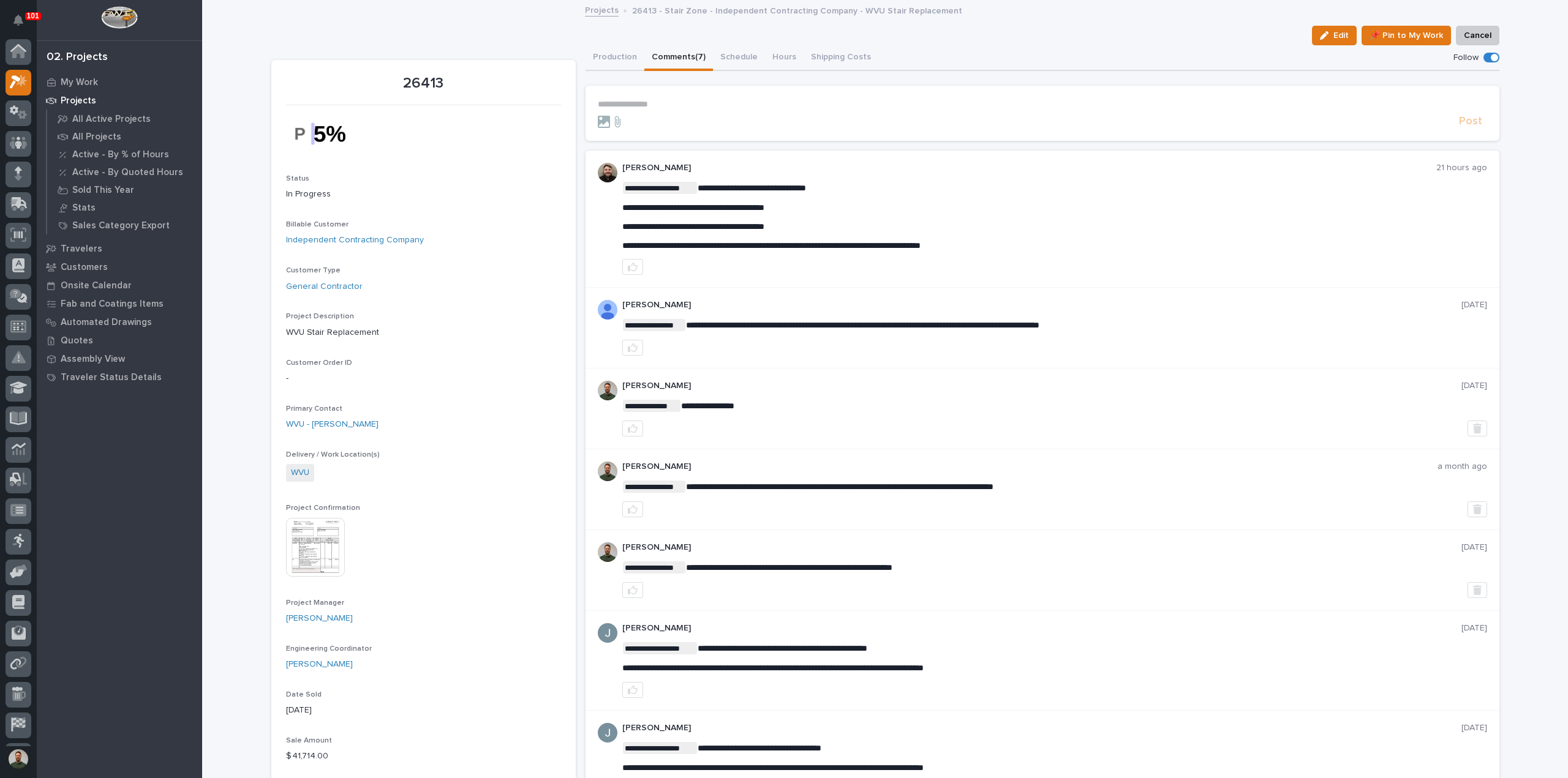
scroll to position [27, 0]
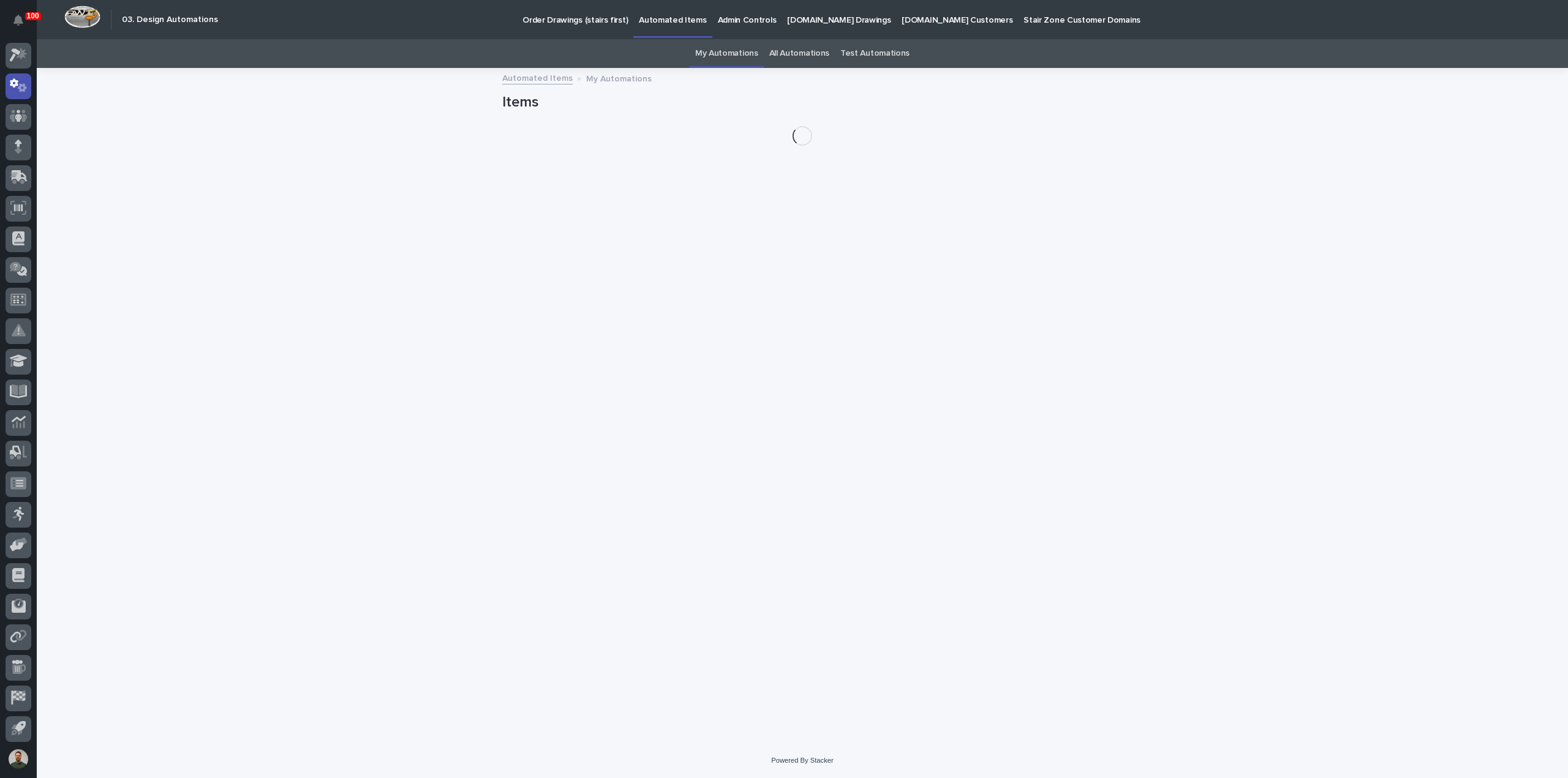
click at [801, 51] on link "All Automations" at bounding box center [799, 54] width 60 height 29
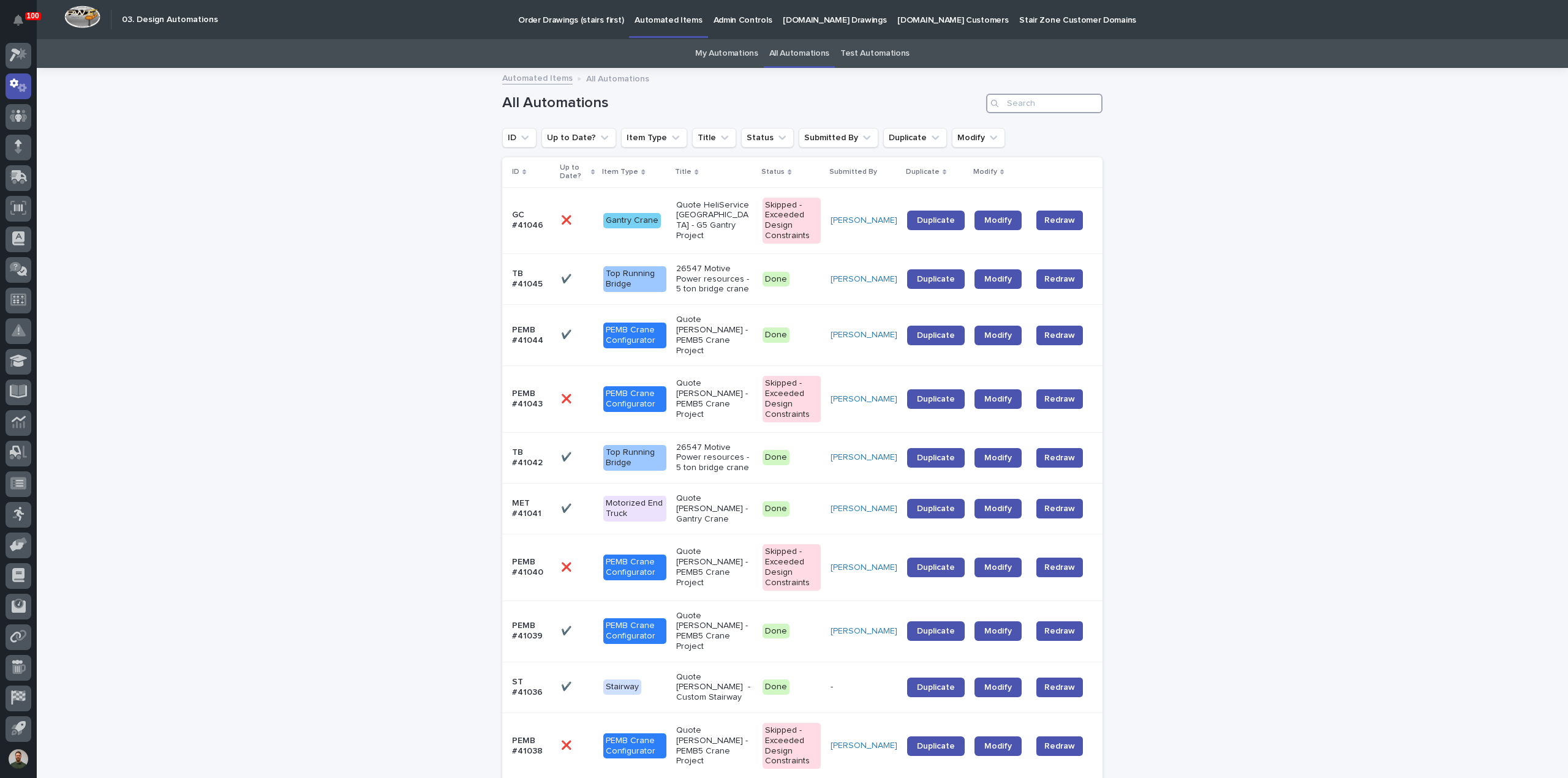
click at [1061, 104] on input "Search" at bounding box center [1044, 103] width 116 height 20
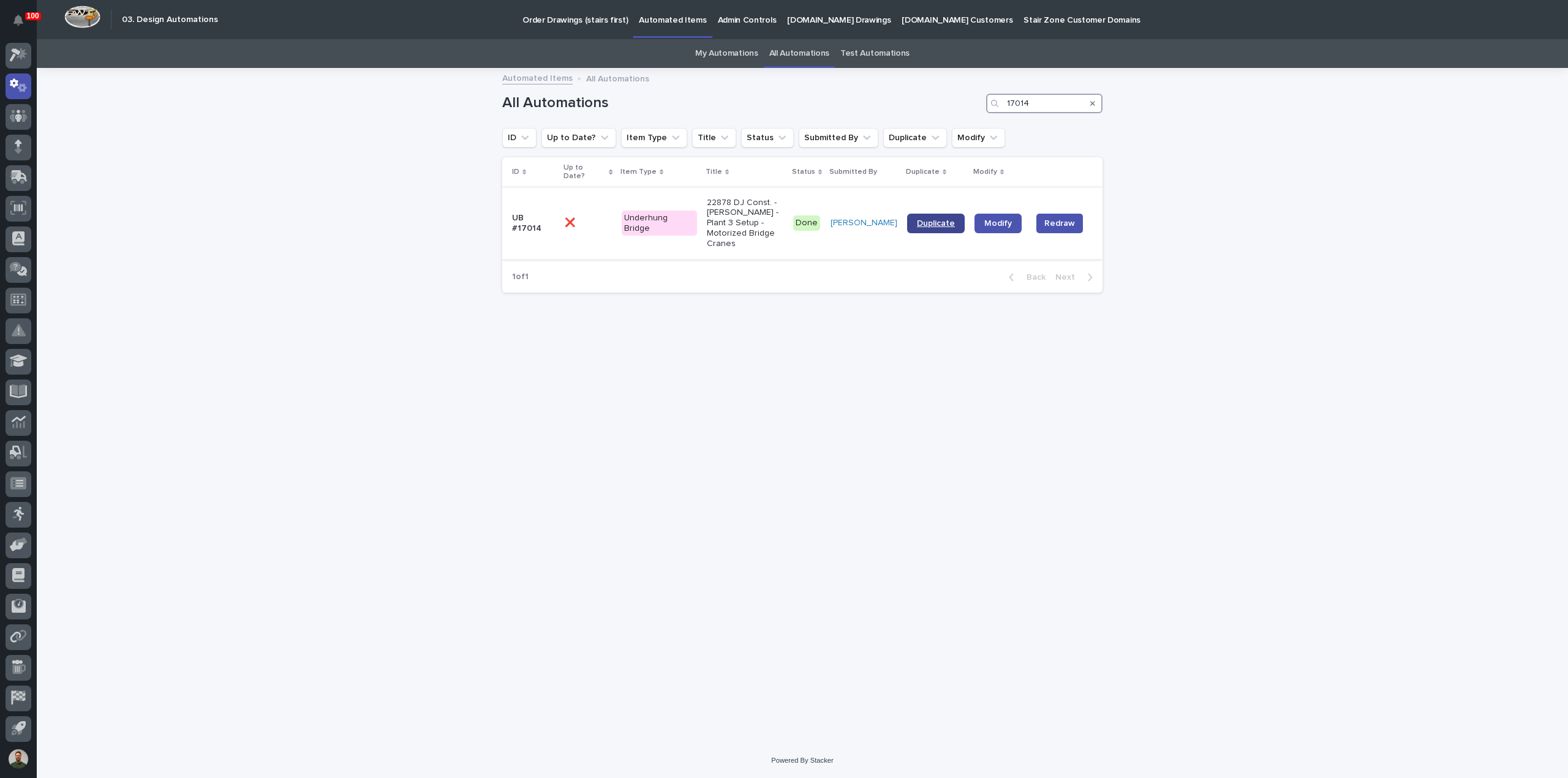
type input "17014"
click at [924, 219] on span "Duplicate" at bounding box center [936, 223] width 38 height 9
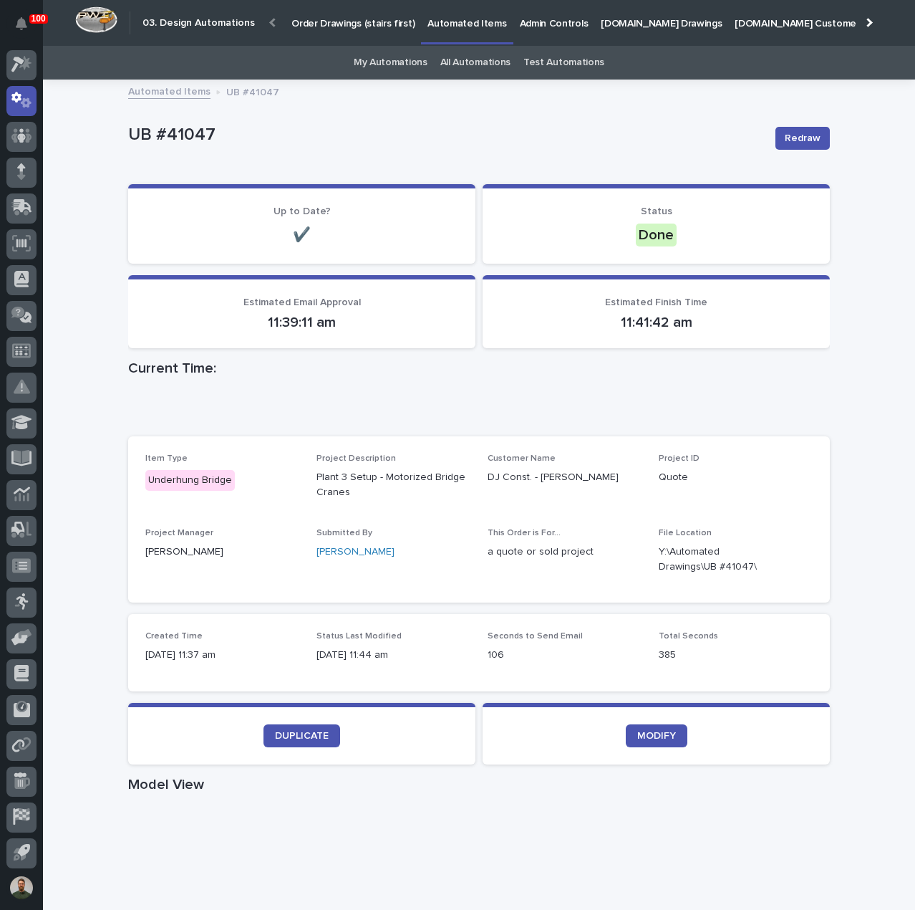
scroll to position [33, 0]
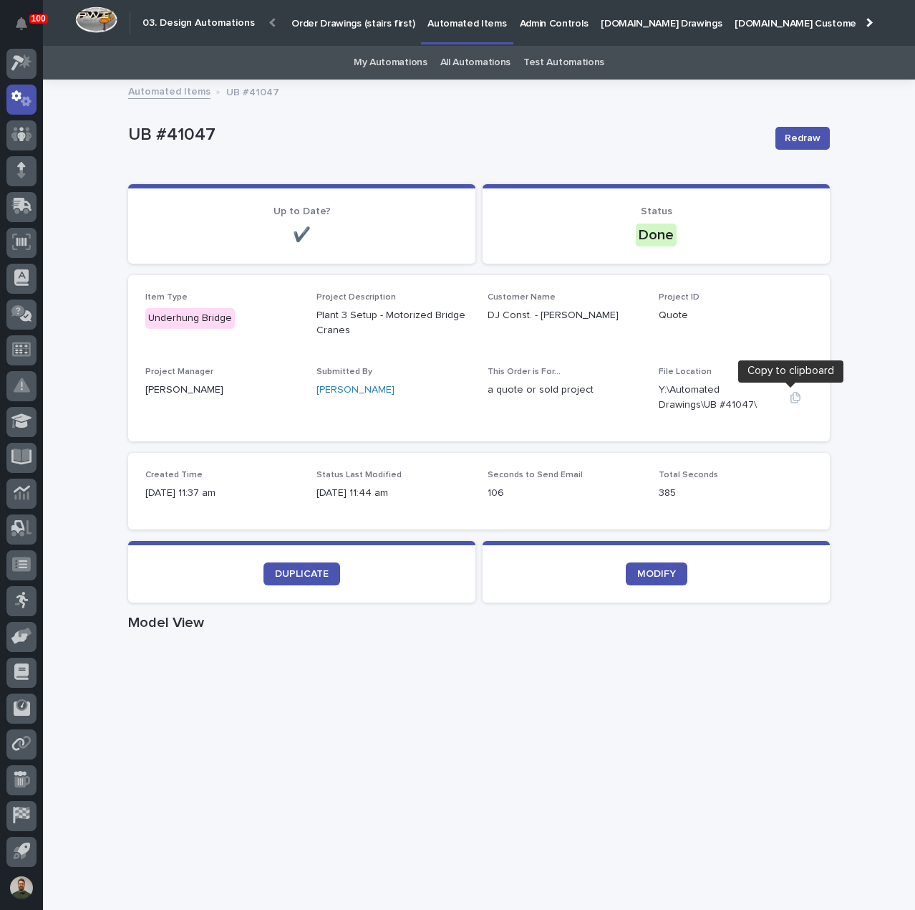
click at [791, 397] on icon "button" at bounding box center [795, 397] width 11 height 11
